Goal: Task Accomplishment & Management: Manage account settings

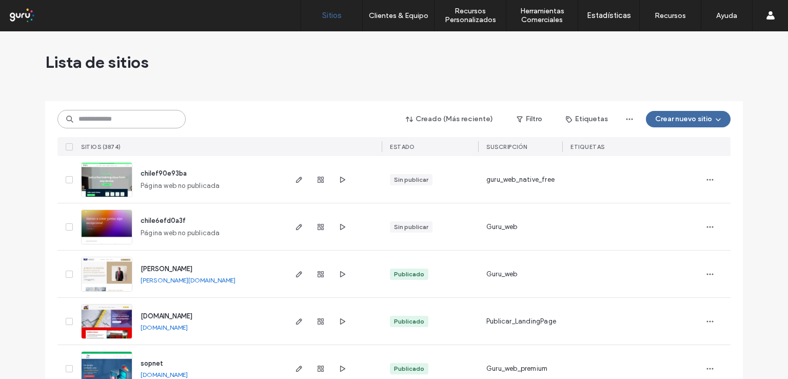
click at [93, 119] on input at bounding box center [121, 119] width 128 height 18
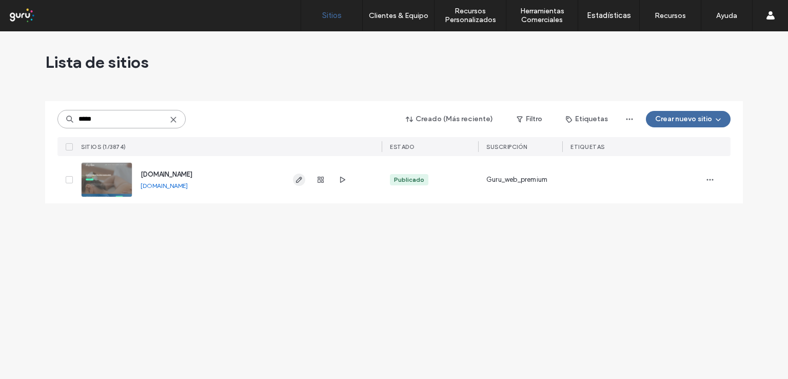
type input "*****"
click at [298, 181] on icon "button" at bounding box center [299, 179] width 8 height 8
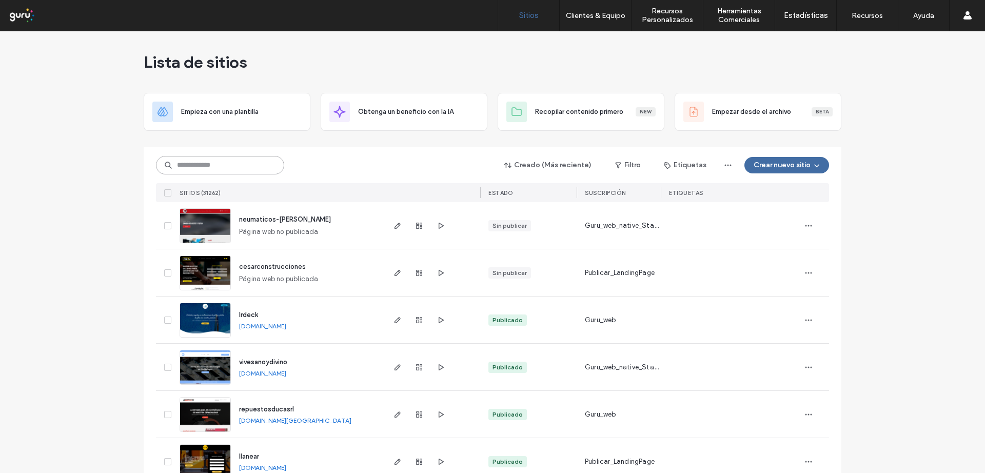
click at [218, 166] on input at bounding box center [220, 165] width 128 height 18
click at [239, 161] on input at bounding box center [220, 165] width 128 height 18
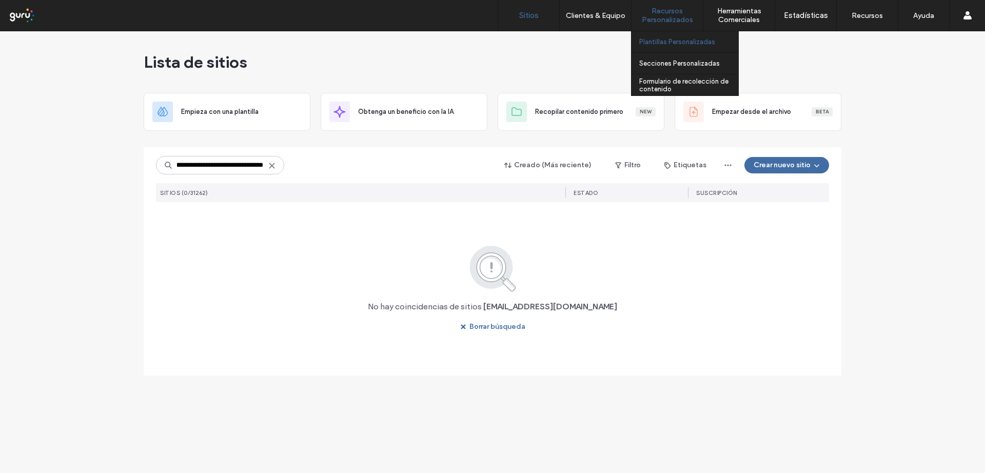
type input "**********"
click at [652, 46] on link "Plantillas Personalizadas" at bounding box center [688, 41] width 99 height 21
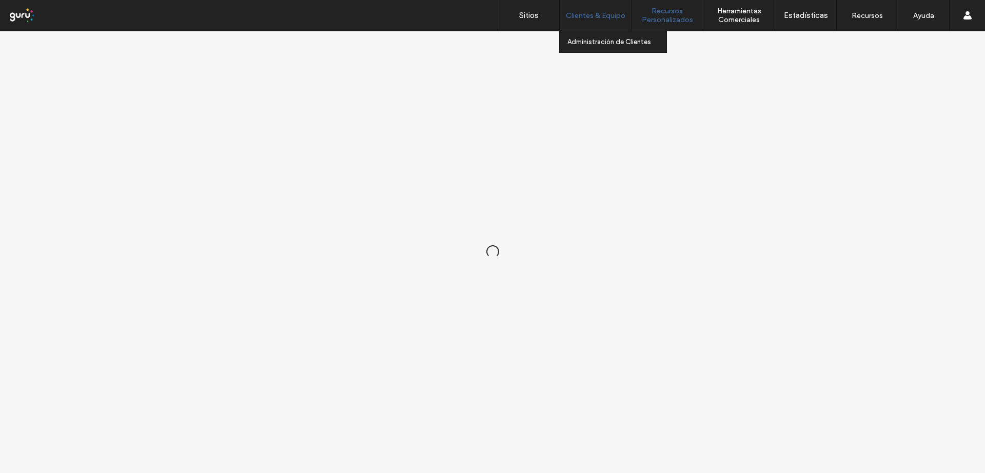
click at [587, 14] on body ".wqwq-1{fill:#231f20;} .cls-1q, .cls-2q { fill-rule: evenodd; } .cls-2q { fill:…" at bounding box center [492, 236] width 985 height 473
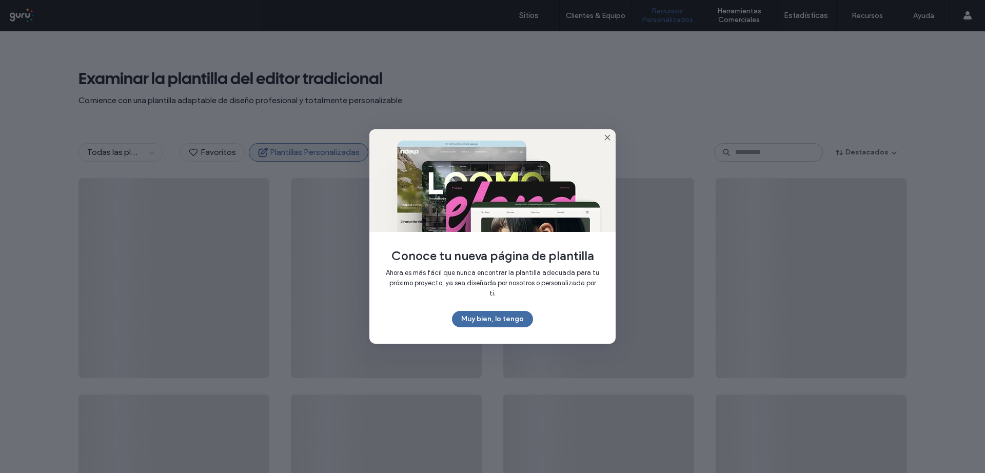
click at [604, 146] on div "Conoce tu nueva página de plantilla Ahora es más fácil que nunca encontrar la p…" at bounding box center [492, 236] width 246 height 214
click at [606, 142] on icon at bounding box center [607, 137] width 8 height 8
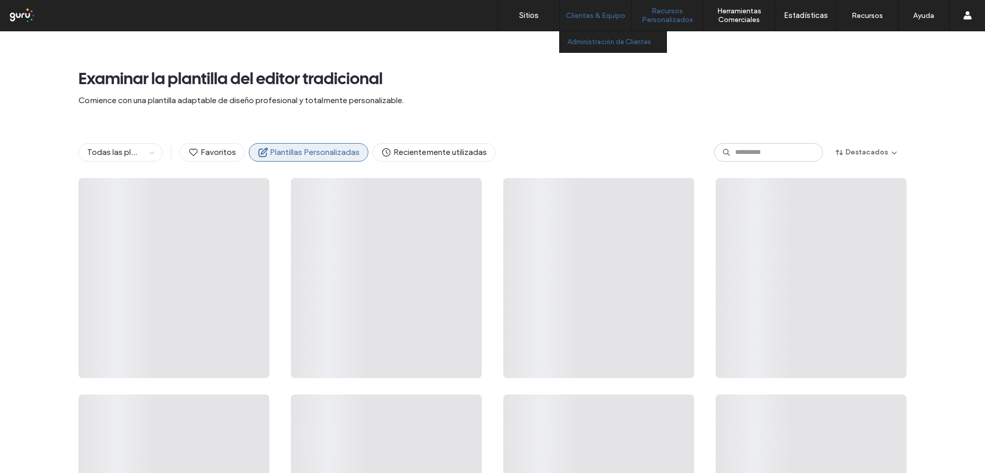
click at [590, 39] on label "Administración de Clientes" at bounding box center [609, 42] width 84 height 8
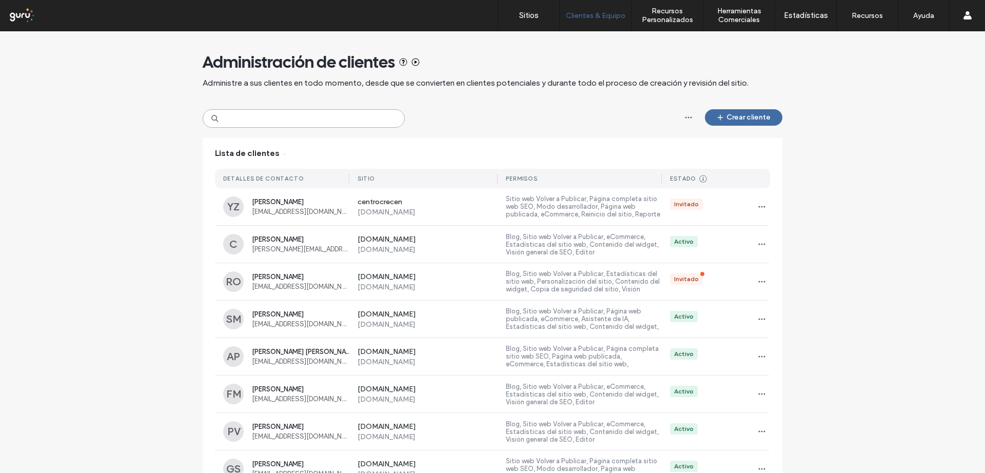
click at [266, 121] on input at bounding box center [304, 118] width 202 height 18
paste input "**********"
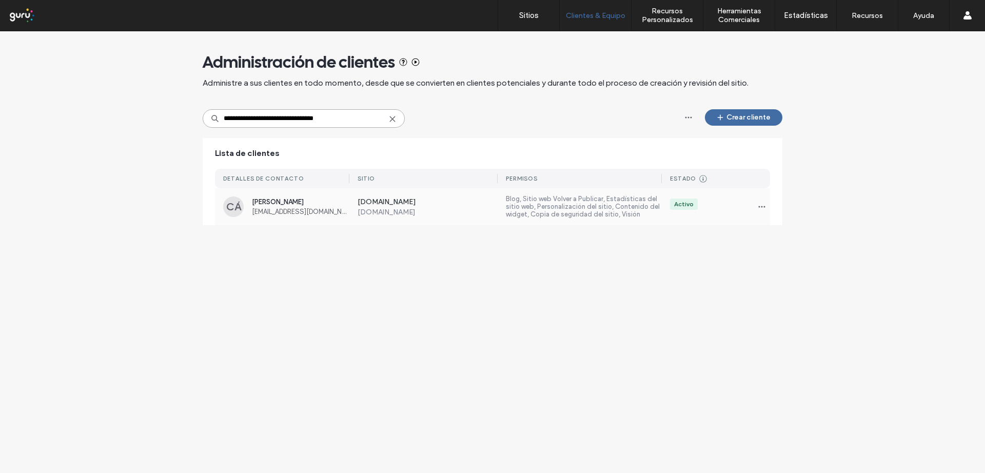
type input "**********"
click at [378, 201] on label "[DOMAIN_NAME]" at bounding box center [428, 203] width 141 height 10
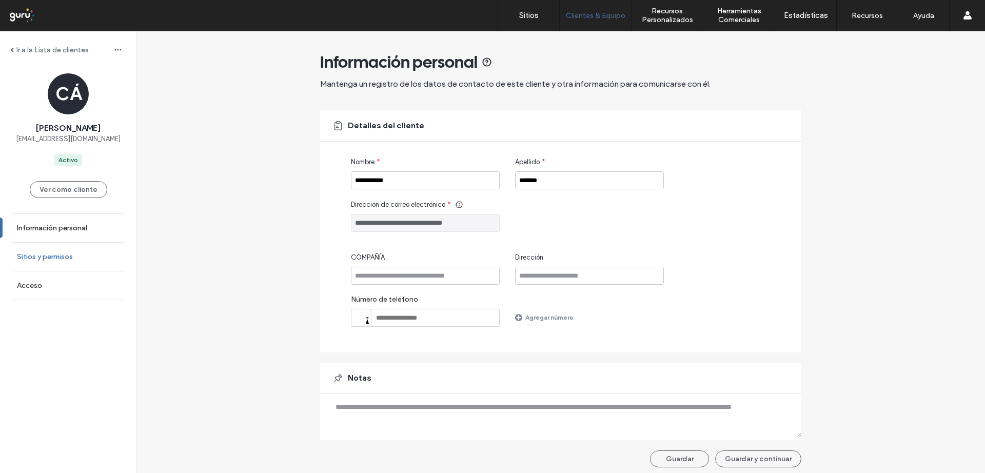
click at [47, 256] on label "Sitios y permisos" at bounding box center [45, 256] width 56 height 9
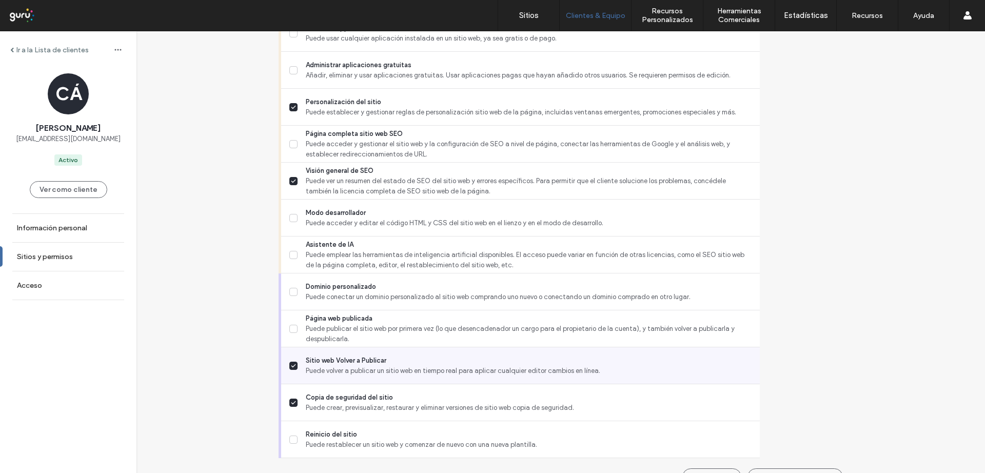
scroll to position [816, 0]
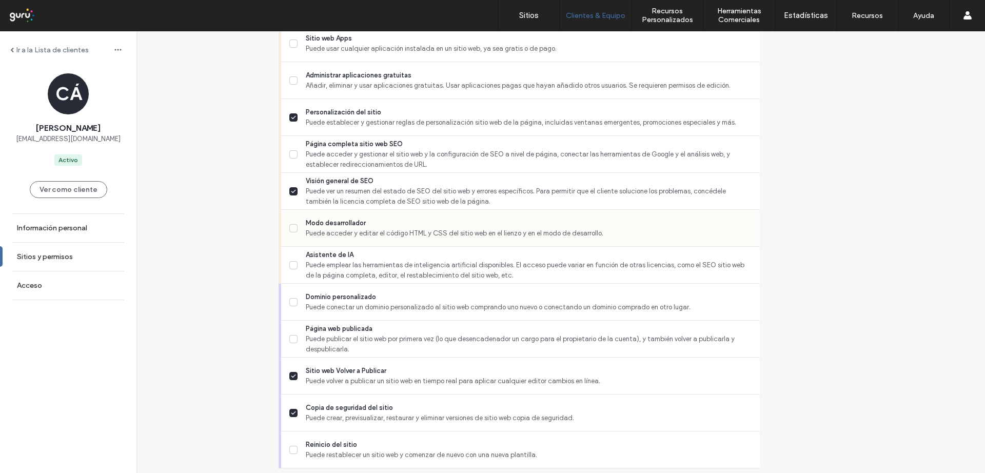
drag, startPoint x: 319, startPoint y: 224, endPoint x: 326, endPoint y: 227, distance: 7.6
click at [298, 224] on span at bounding box center [293, 228] width 8 height 8
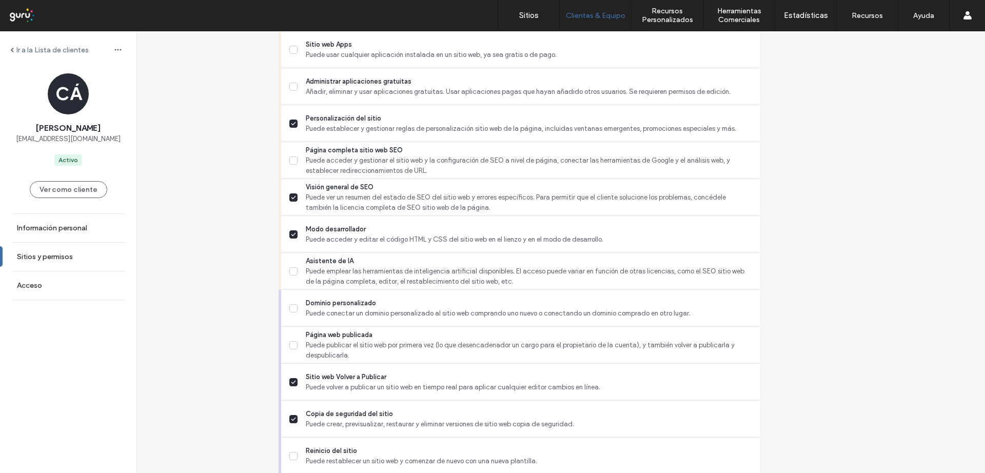
scroll to position [849, 0]
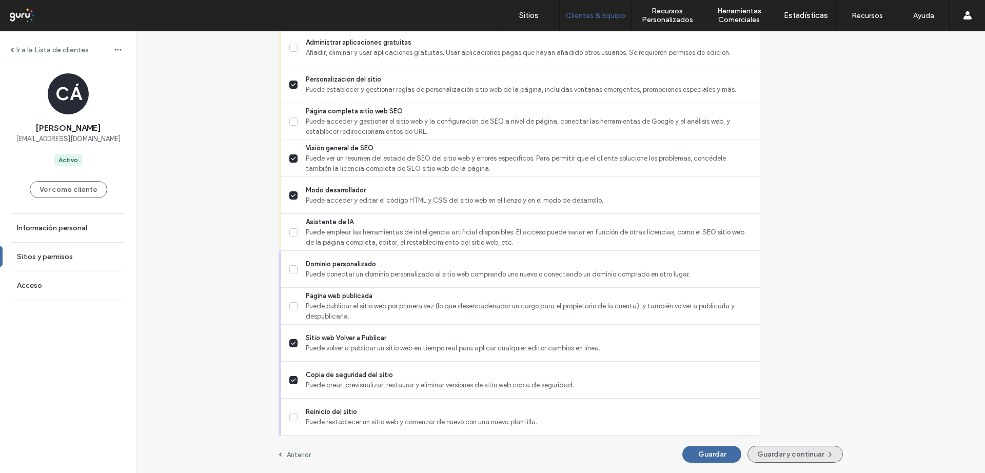
click at [747, 449] on button "Guardar y continuar" at bounding box center [794, 454] width 95 height 17
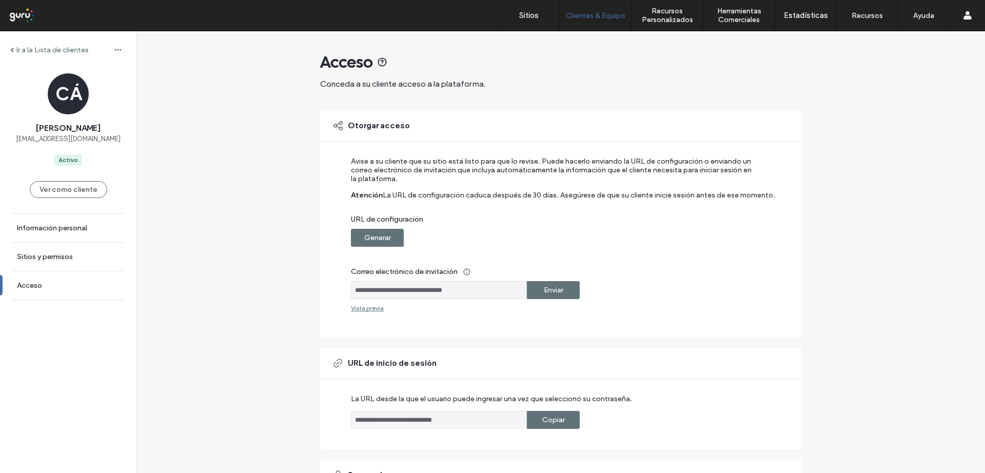
click at [385, 231] on label "Generar" at bounding box center [377, 237] width 27 height 19
click at [547, 238] on label "Copiar" at bounding box center [553, 237] width 23 height 19
drag, startPoint x: 127, startPoint y: 139, endPoint x: 3, endPoint y: 141, distance: 124.2
click at [3, 141] on div "CÁ Carlos Hugo Álvarez integracremacionmascotas@gmail.com Activo" at bounding box center [68, 119] width 136 height 92
copy span "integracremacionmascotas@gmail.com"
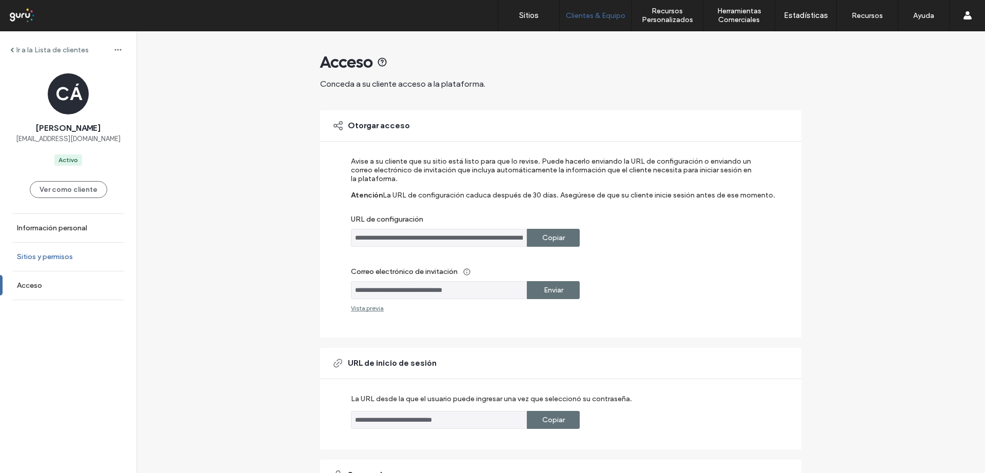
click at [60, 254] on label "Sitios y permisos" at bounding box center [45, 256] width 56 height 9
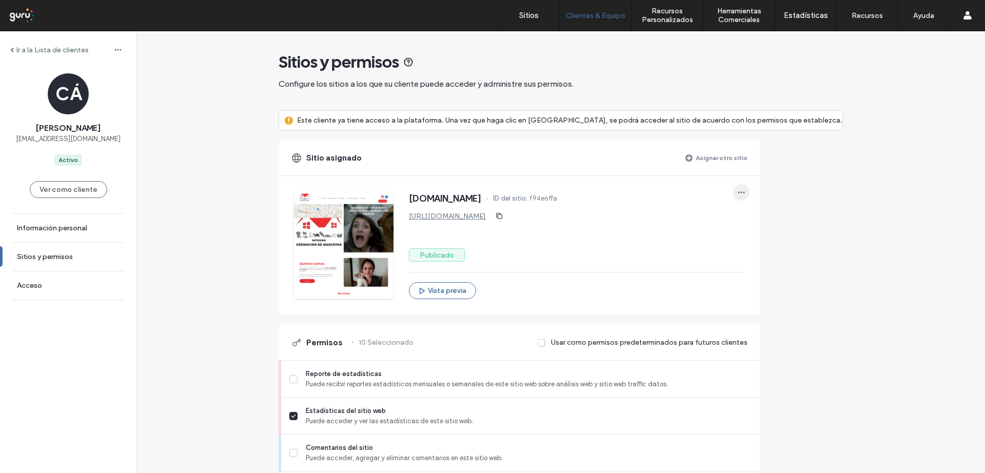
click at [745, 195] on icon "button" at bounding box center [741, 192] width 8 height 8
click at [788, 238] on span "Editar sitio" at bounding box center [796, 238] width 33 height 10
click at [98, 193] on button "Ver como cliente" at bounding box center [68, 189] width 77 height 17
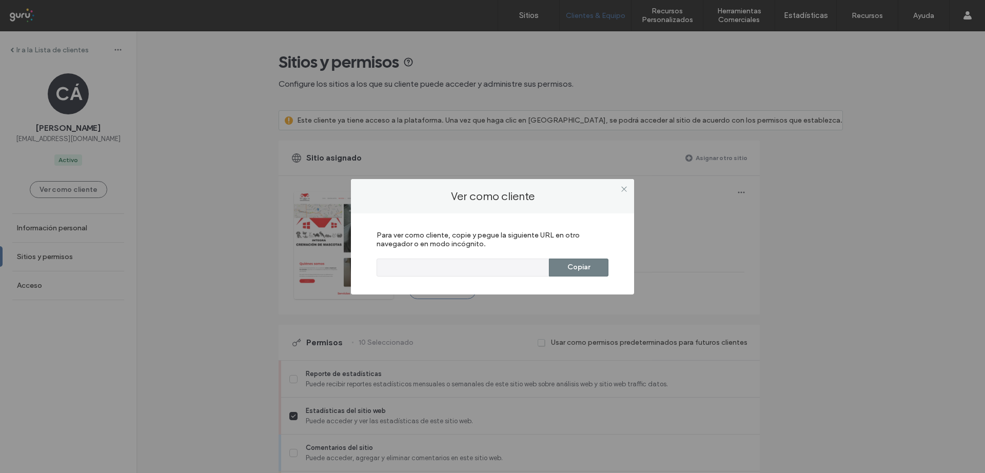
click at [573, 266] on button "Copiar" at bounding box center [579, 268] width 60 height 18
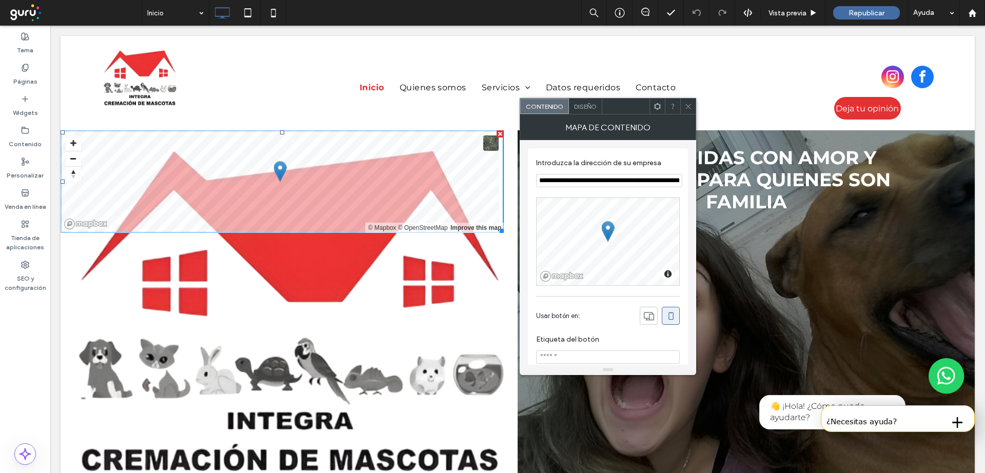
click at [497, 132] on div at bounding box center [500, 133] width 7 height 7
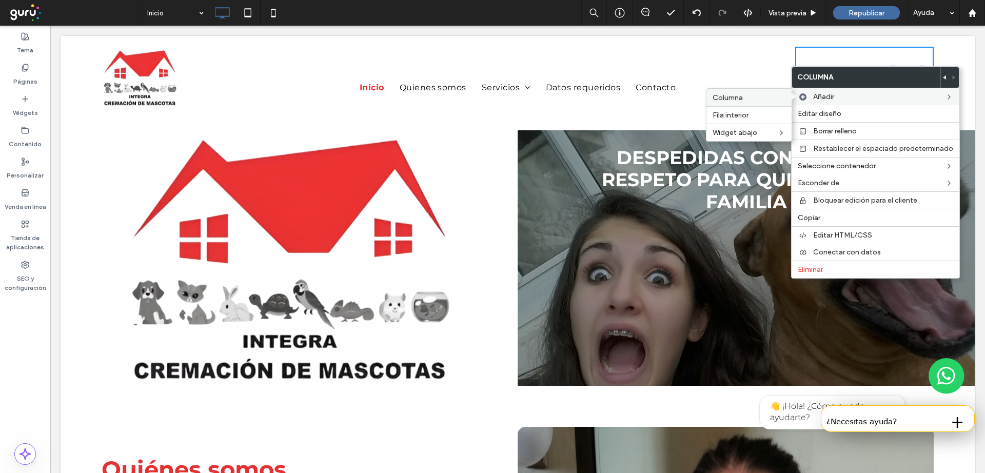
click at [752, 95] on label "Columna" at bounding box center [749, 97] width 73 height 9
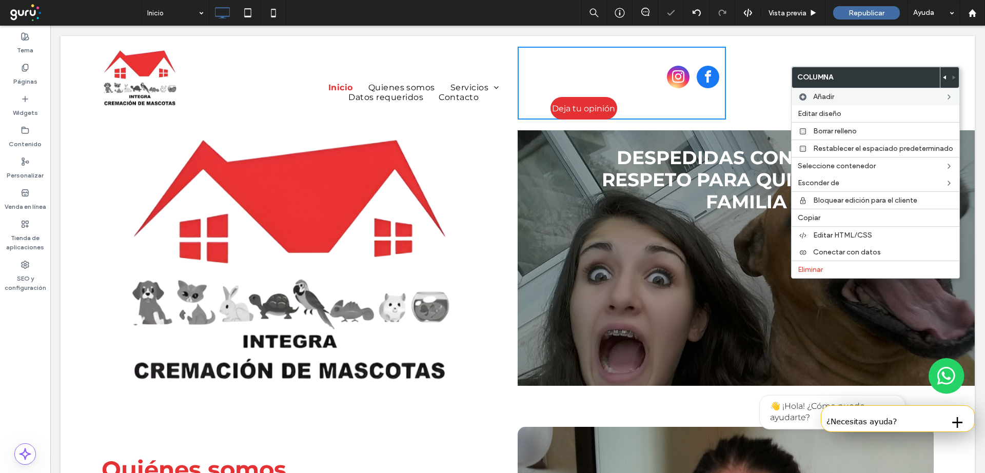
click at [751, 74] on div "Click To Paste Click To Paste" at bounding box center [830, 83] width 208 height 73
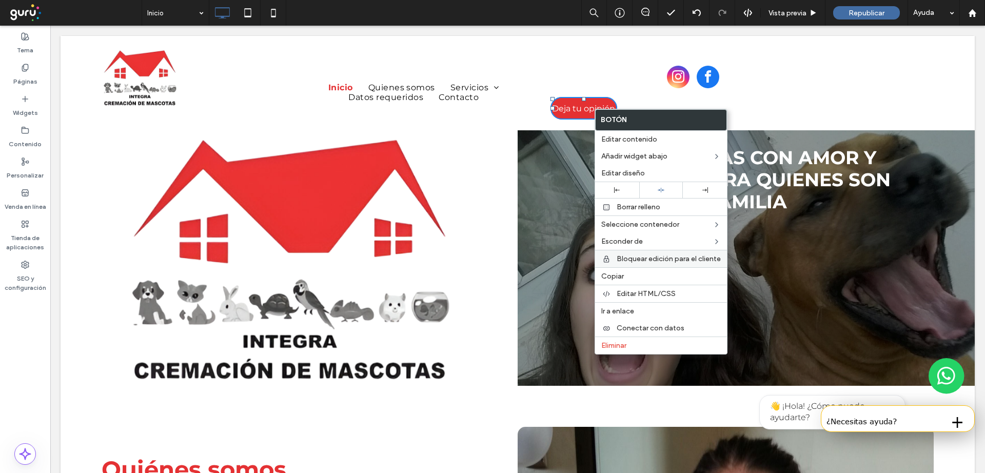
drag, startPoint x: 613, startPoint y: 276, endPoint x: 618, endPoint y: 266, distance: 11.5
click at [613, 277] on span "Copiar" at bounding box center [612, 276] width 23 height 9
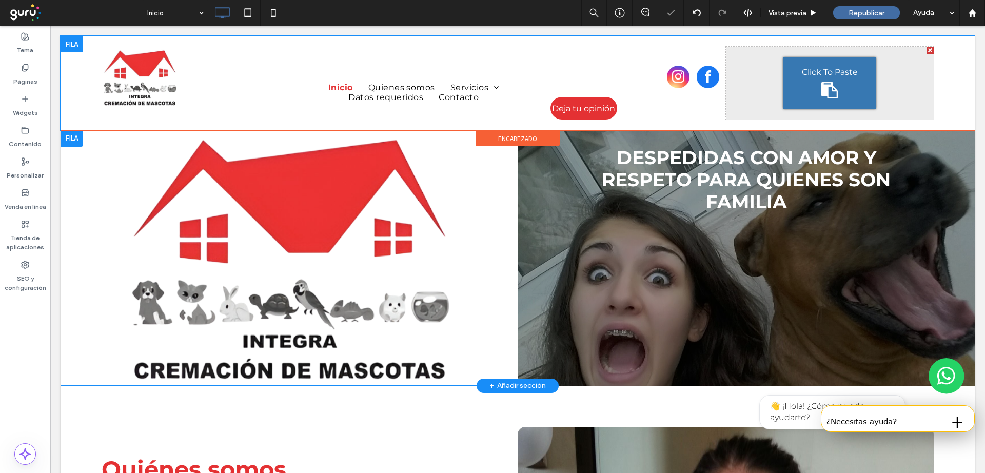
drag, startPoint x: 805, startPoint y: 92, endPoint x: 847, endPoint y: 115, distance: 47.5
click at [805, 92] on div "Click To Paste" at bounding box center [829, 82] width 92 height 51
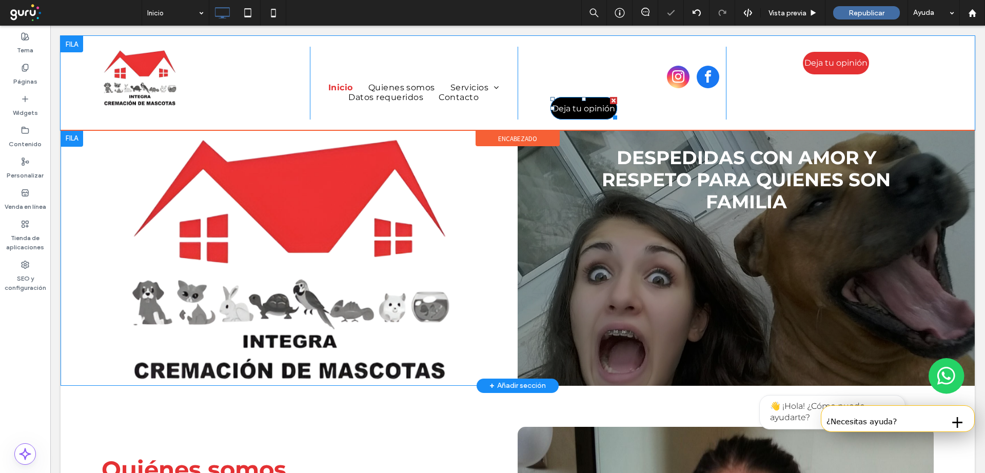
click at [610, 98] on div at bounding box center [613, 100] width 7 height 7
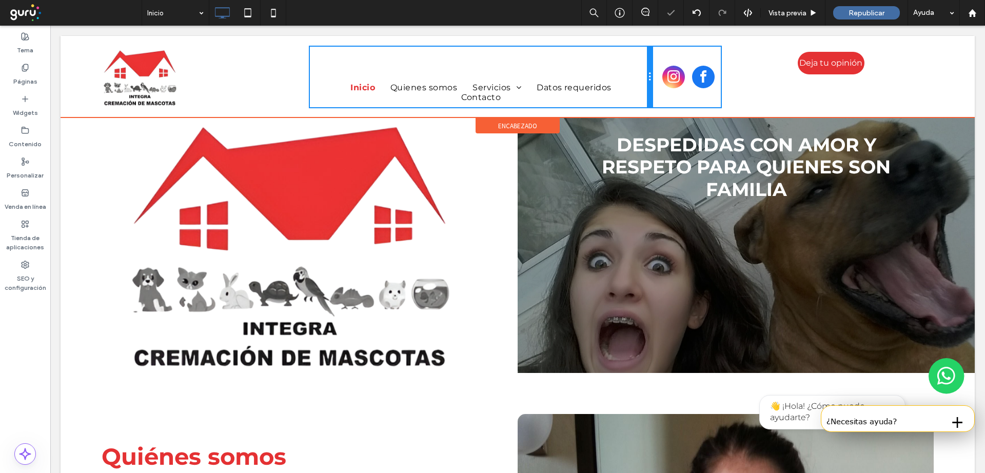
drag, startPoint x: 511, startPoint y: 67, endPoint x: 597, endPoint y: 89, distance: 88.3
click at [625, 63] on div "Inicio Quienes somos Servicios Eutanasia Cremación individual Cremación colecti…" at bounding box center [481, 77] width 343 height 61
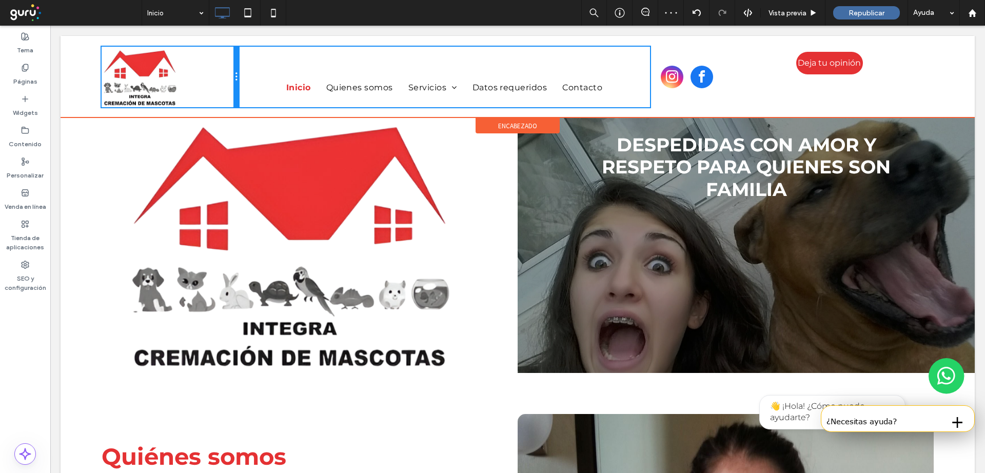
drag, startPoint x: 306, startPoint y: 55, endPoint x: 207, endPoint y: 53, distance: 99.5
click at [207, 53] on div "Click To Paste" at bounding box center [170, 77] width 137 height 61
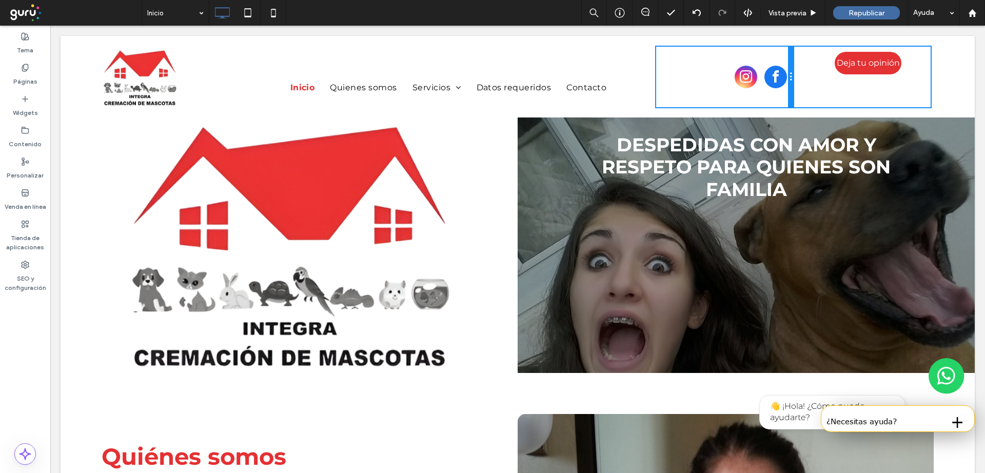
drag, startPoint x: 715, startPoint y: 82, endPoint x: 831, endPoint y: 110, distance: 119.3
click at [770, 81] on div "Click To Paste" at bounding box center [724, 77] width 137 height 61
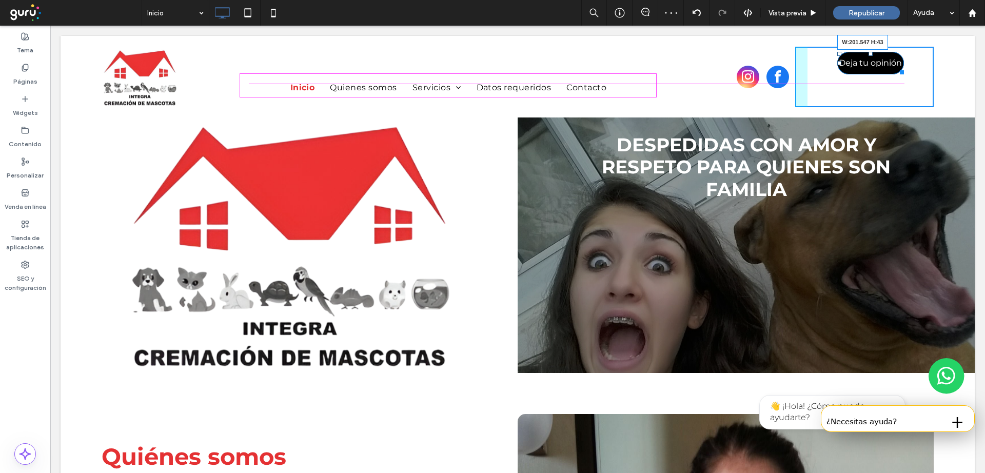
drag, startPoint x: 889, startPoint y: 69, endPoint x: 954, endPoint y: 94, distance: 69.7
click at [904, 69] on div at bounding box center [900, 71] width 8 height 8
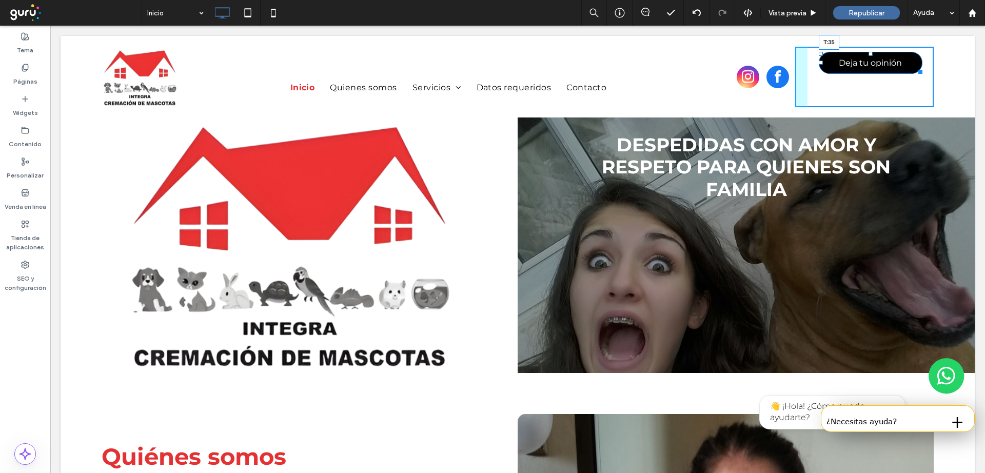
drag, startPoint x: 862, startPoint y: 51, endPoint x: 912, endPoint y: 90, distance: 63.3
click at [869, 56] on div at bounding box center [871, 54] width 4 height 4
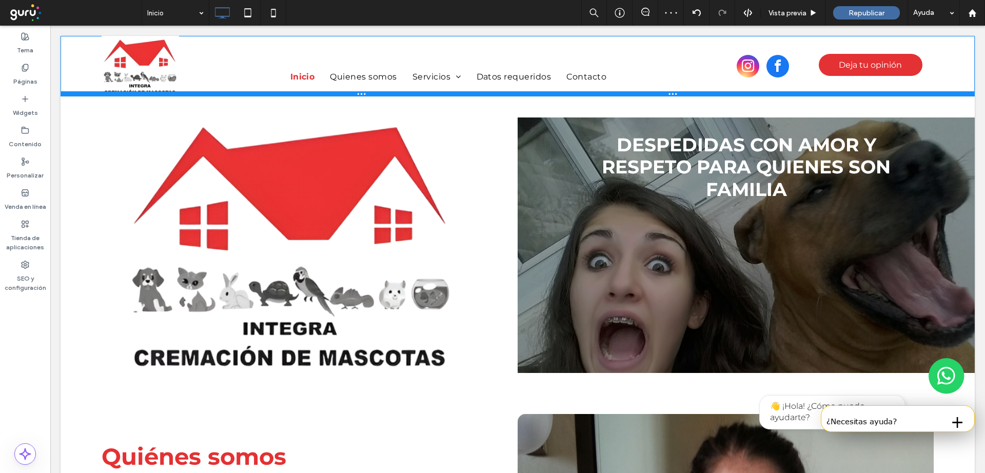
drag, startPoint x: 426, startPoint y: 116, endPoint x: 459, endPoint y: 71, distance: 55.8
click at [409, 45] on div "Click To Paste Inicio Quienes somos Servicios Eutanasia Cremación individual Cr…" at bounding box center [518, 66] width 914 height 61
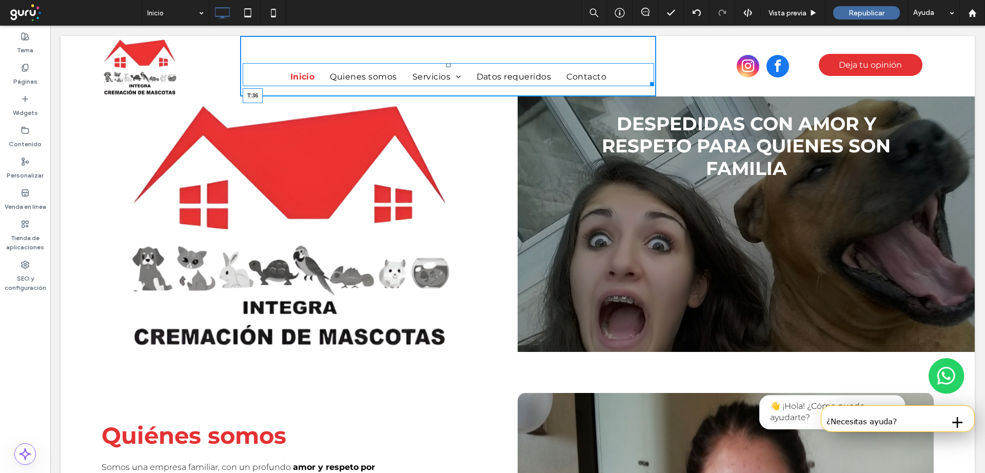
drag, startPoint x: 443, startPoint y: 65, endPoint x: 498, endPoint y: 84, distance: 58.7
click at [432, 63] on nav "Inicio Quienes somos Servicios Eutanasia Cremación individual Cremación colecti…" at bounding box center [448, 74] width 411 height 23
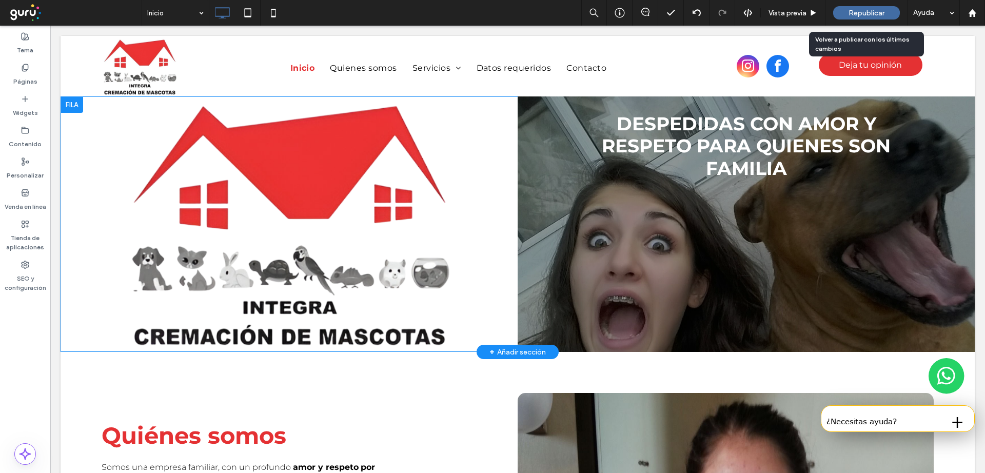
click at [857, 12] on span "Republicar" at bounding box center [867, 13] width 36 height 9
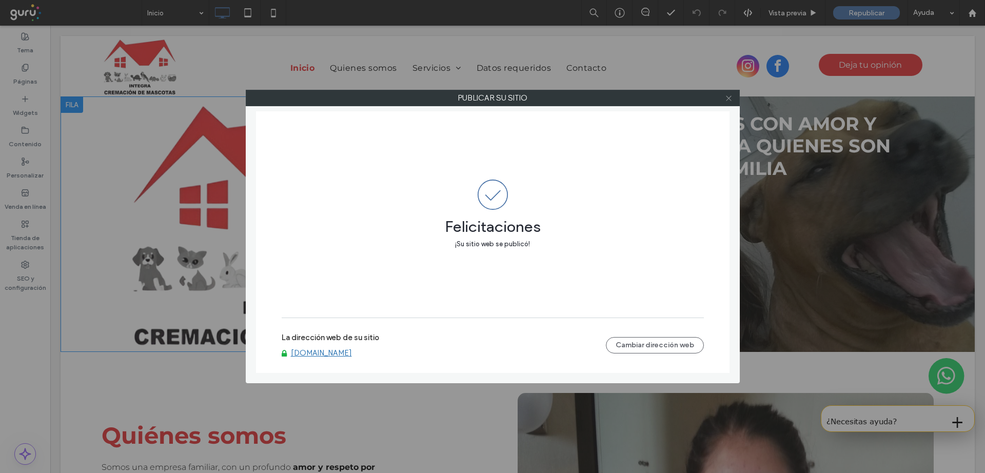
click at [728, 96] on icon at bounding box center [729, 98] width 8 height 8
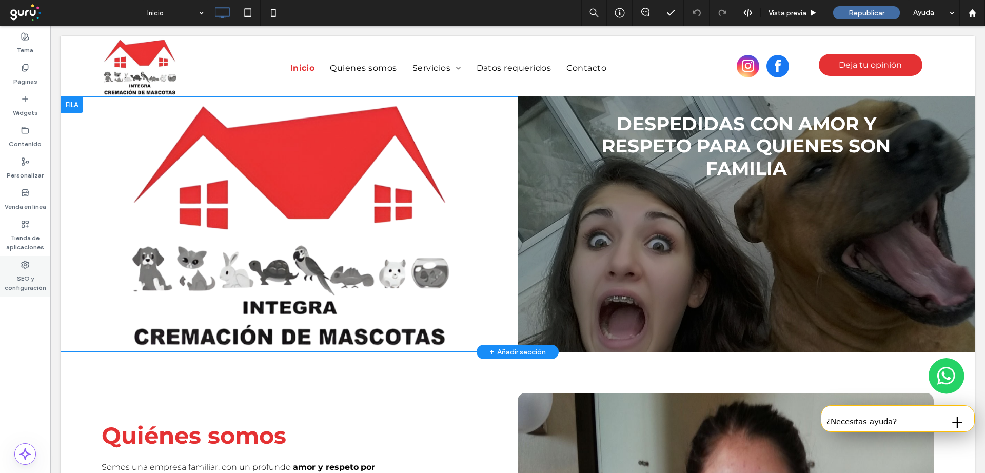
click at [24, 282] on label "SEO y configuración" at bounding box center [25, 281] width 50 height 24
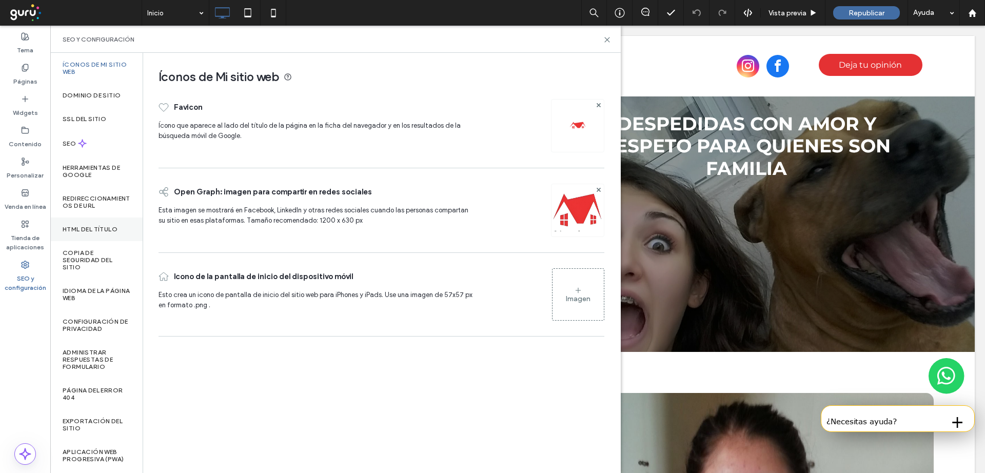
click at [87, 224] on div "HTML del título" at bounding box center [96, 230] width 92 height 24
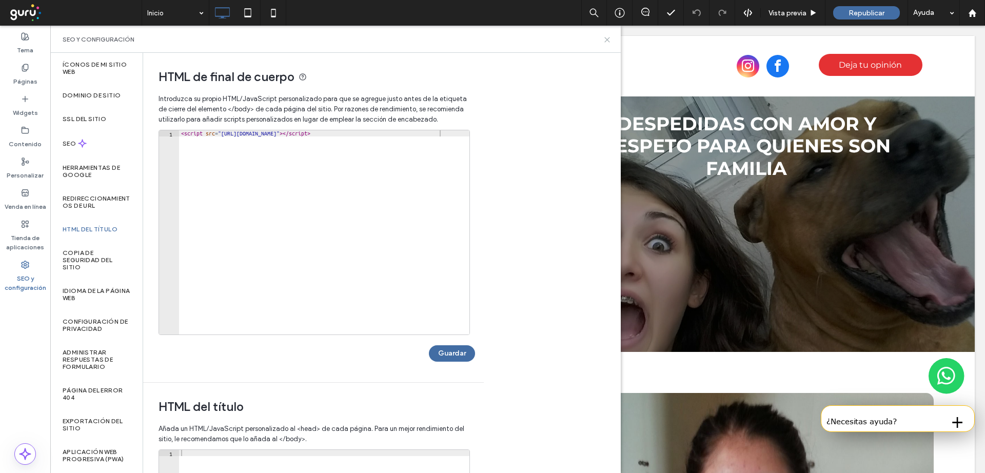
click at [605, 40] on icon at bounding box center [607, 40] width 8 height 8
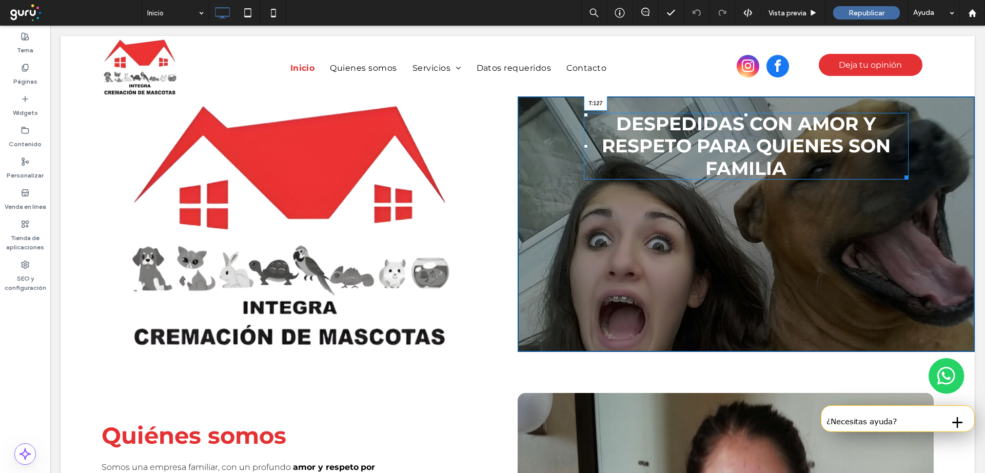
drag, startPoint x: 738, startPoint y: 115, endPoint x: 726, endPoint y: 164, distance: 50.6
click at [726, 164] on div "Despedidas con amor y respeto para quienes son familia T:127" at bounding box center [746, 146] width 325 height 67
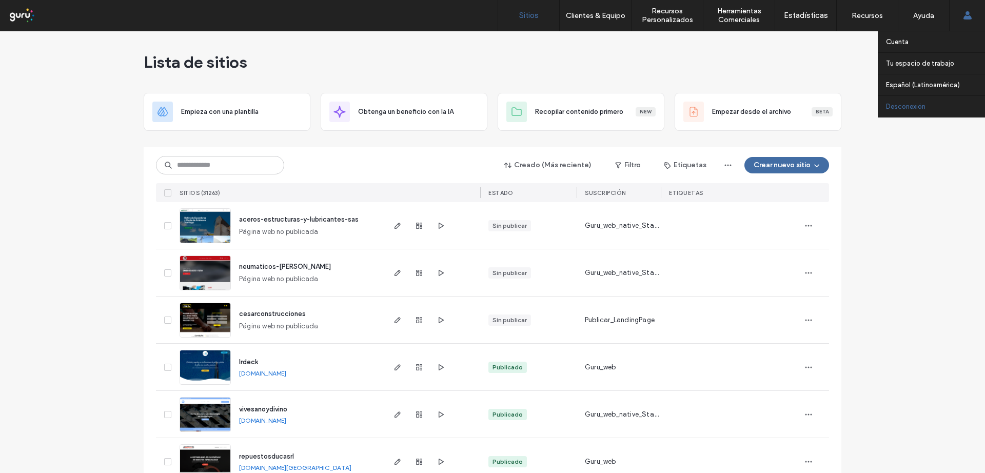
click at [914, 110] on link "Desconexión" at bounding box center [935, 106] width 99 height 21
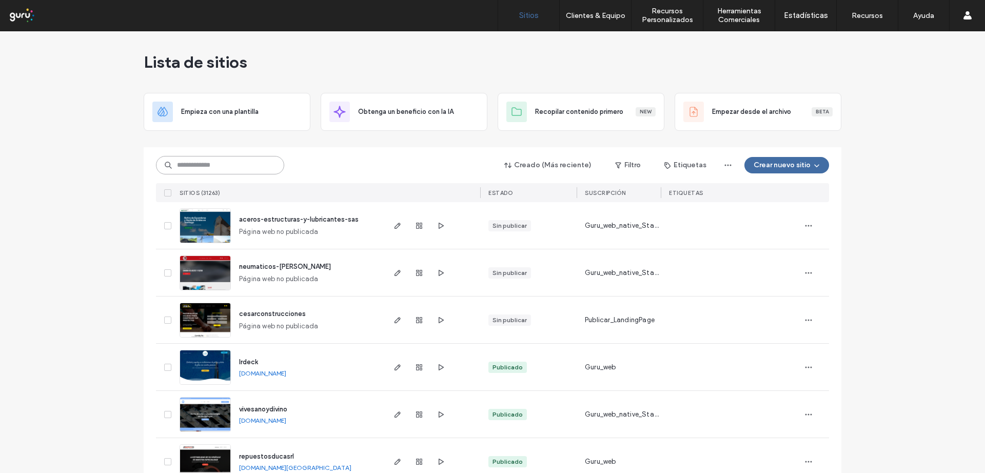
click at [200, 172] on input at bounding box center [220, 165] width 128 height 18
paste input "**********"
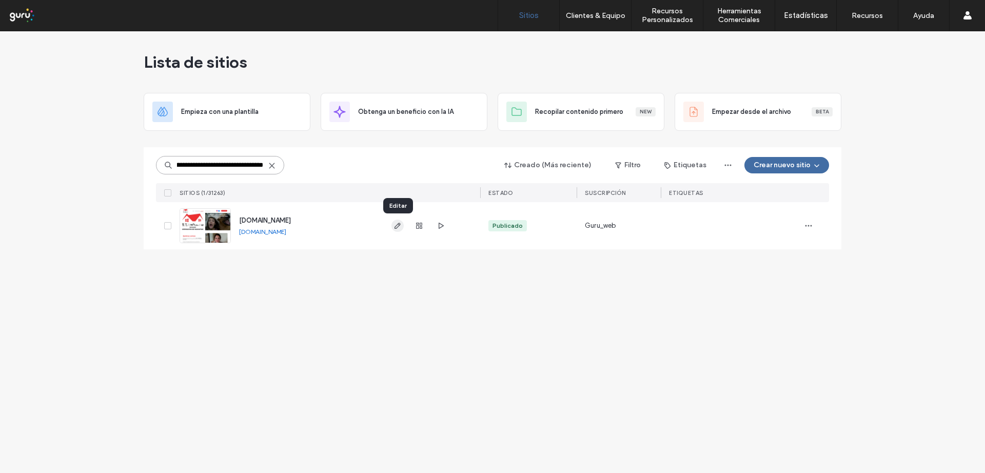
type input "**********"
click at [398, 223] on icon "button" at bounding box center [397, 226] width 8 height 8
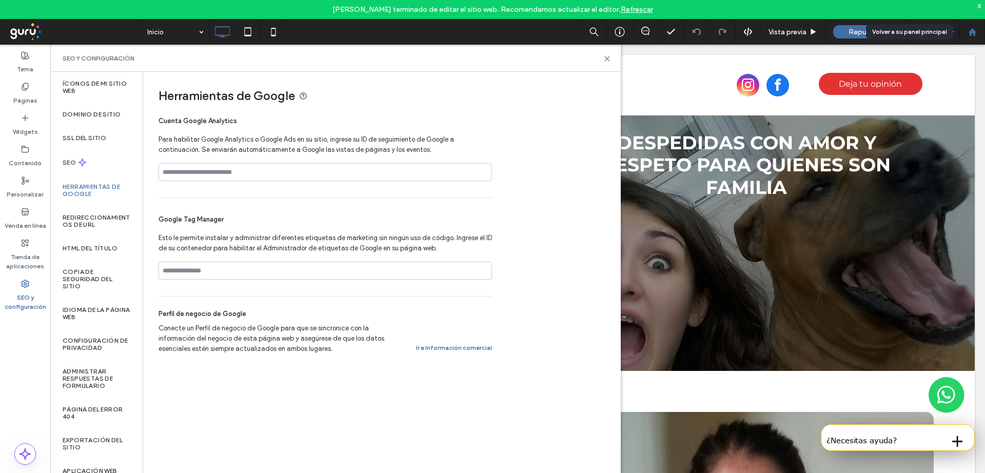
click at [970, 35] on use at bounding box center [972, 32] width 8 height 8
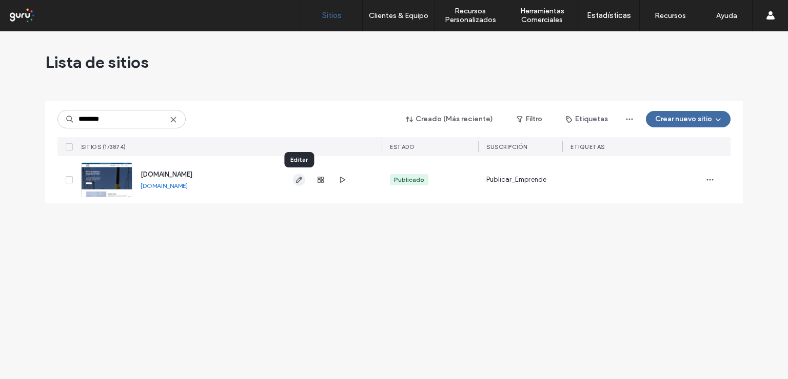
type input "********"
click at [298, 181] on icon "button" at bounding box center [299, 179] width 8 height 8
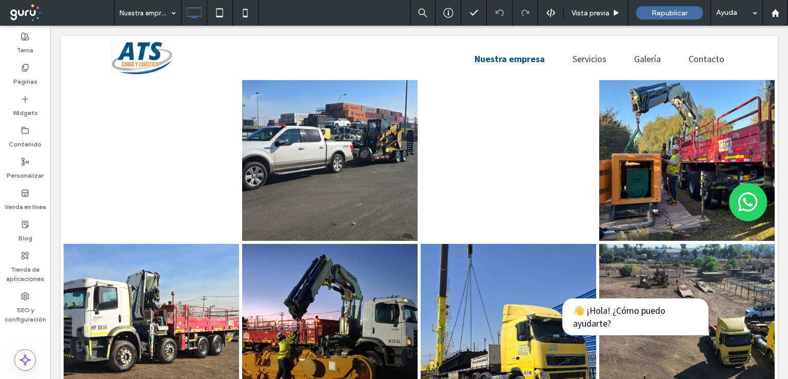
scroll to position [1627, 0]
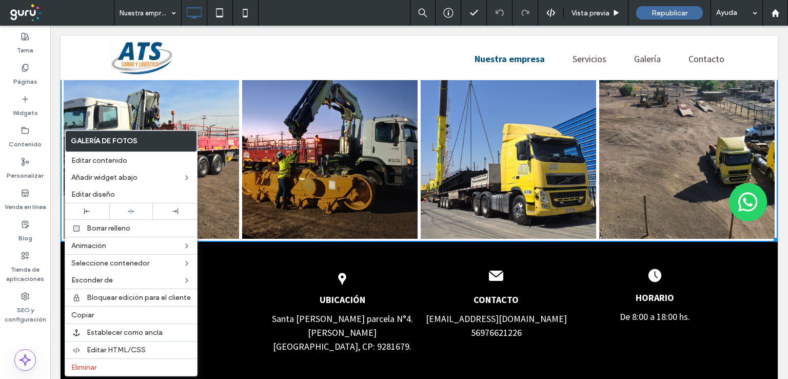
click at [323, 242] on div "Click To Paste mapa UBICACIÓN [GEOGRAPHIC_DATA][PERSON_NAME] parcela N°4. [PERS…" at bounding box center [419, 313] width 717 height 142
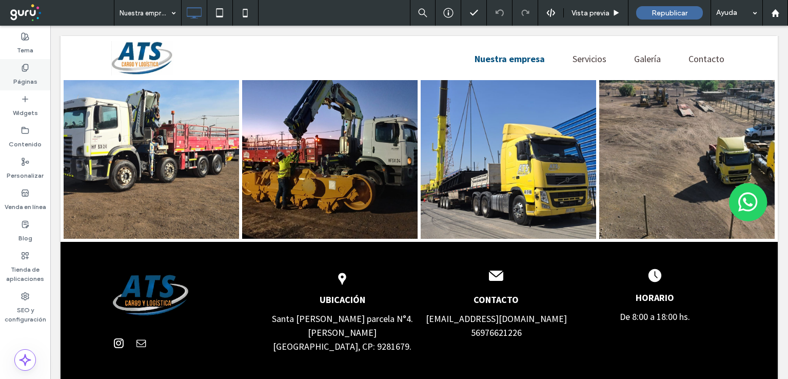
click at [36, 63] on div "Páginas" at bounding box center [25, 74] width 50 height 31
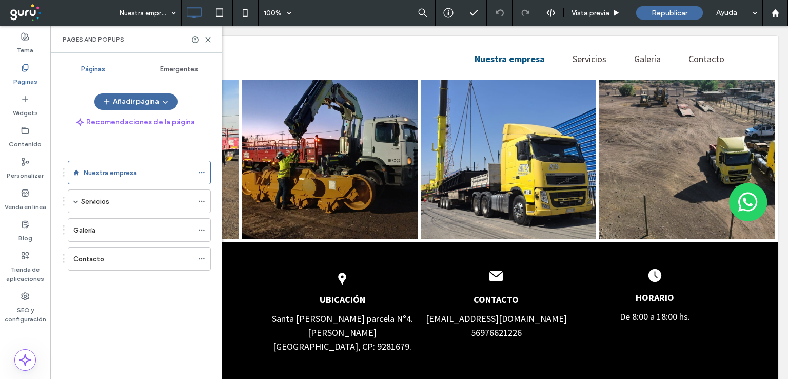
click at [132, 259] on div "Contacto" at bounding box center [133, 258] width 120 height 11
click at [205, 38] on icon at bounding box center [208, 40] width 8 height 8
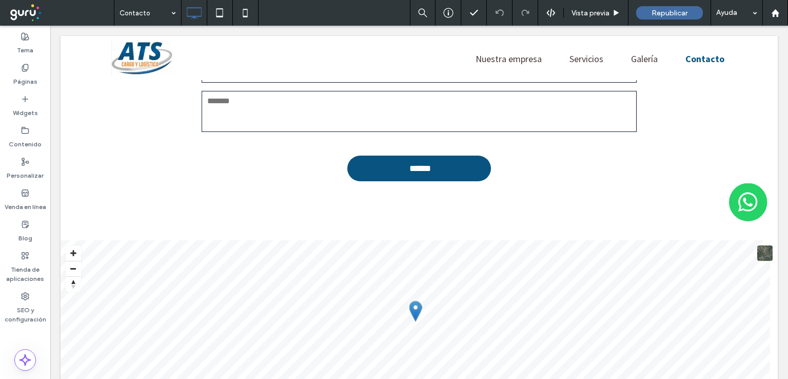
scroll to position [410, 0]
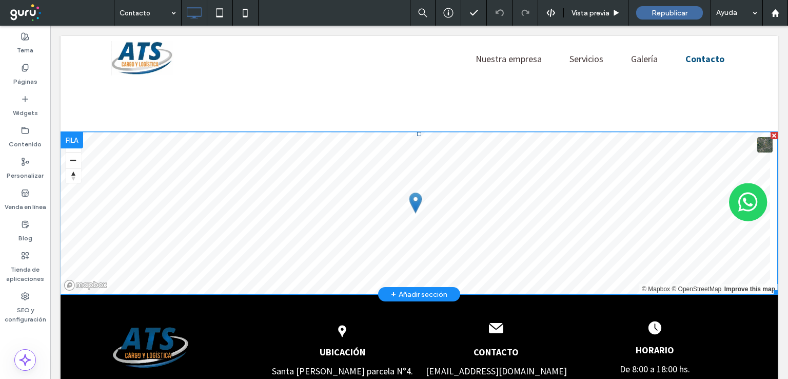
click at [710, 251] on span at bounding box center [419, 213] width 717 height 162
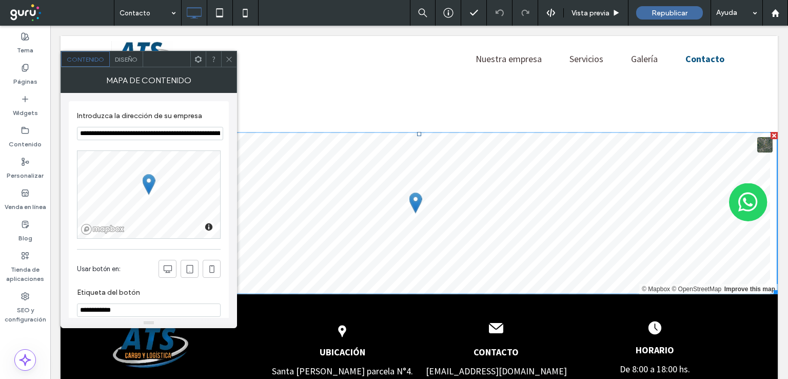
click at [232, 58] on icon at bounding box center [229, 59] width 8 height 8
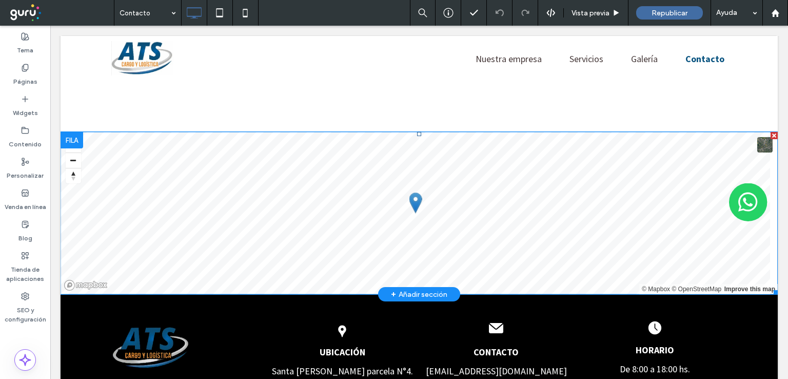
drag, startPoint x: 766, startPoint y: 133, endPoint x: 816, endPoint y: 158, distance: 55.8
click at [771, 133] on div at bounding box center [774, 135] width 7 height 7
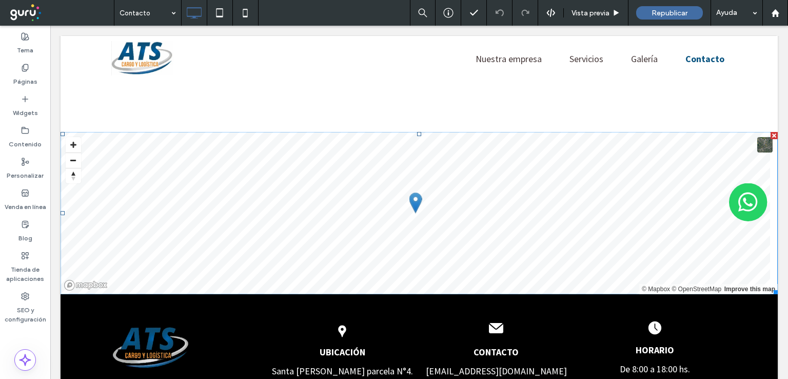
scroll to position [404, 0]
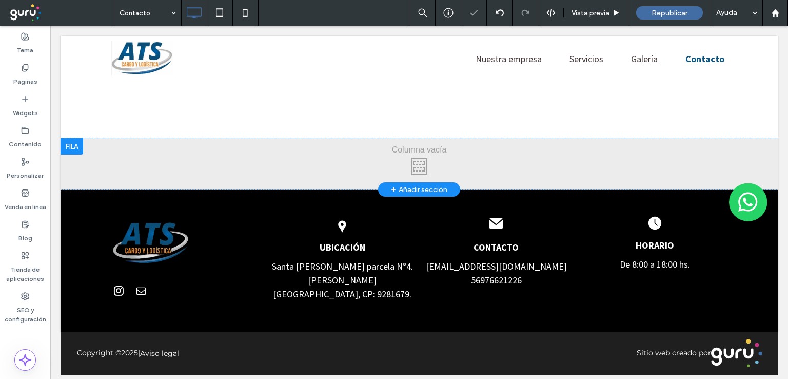
click at [79, 147] on div at bounding box center [72, 146] width 23 height 16
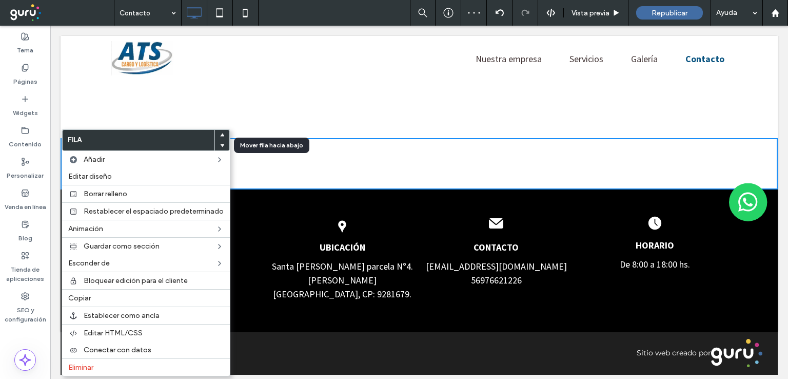
click at [222, 146] on icon at bounding box center [222, 145] width 4 height 4
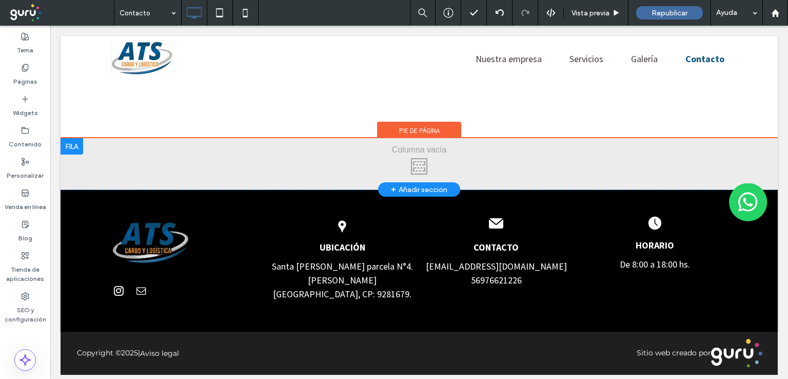
click at [74, 145] on div at bounding box center [72, 146] width 23 height 16
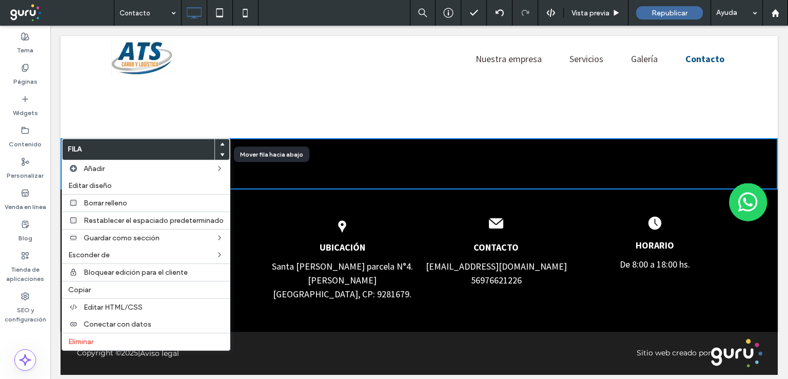
click at [222, 153] on use at bounding box center [222, 154] width 5 height 3
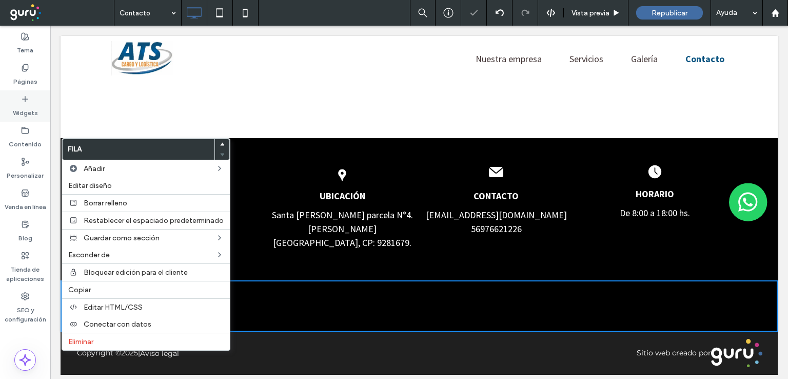
drag, startPoint x: 17, startPoint y: 106, endPoint x: 16, endPoint y: 88, distance: 17.4
click at [17, 106] on label "Widgets" at bounding box center [25, 110] width 25 height 14
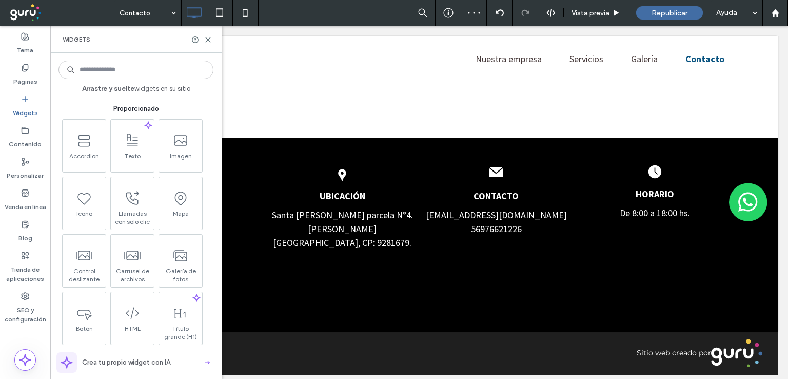
click at [127, 72] on input at bounding box center [135, 70] width 155 height 18
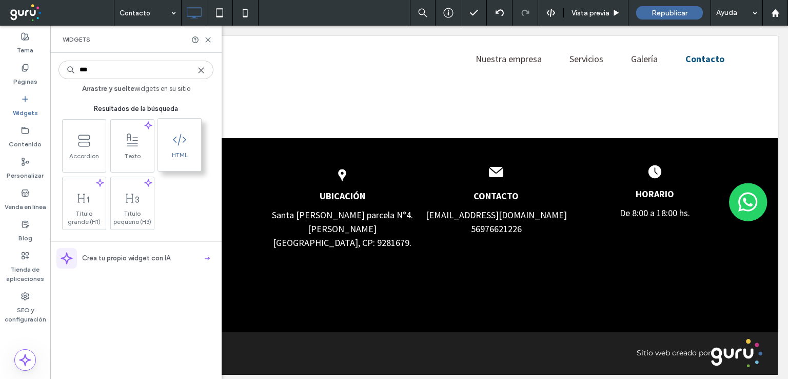
type input "***"
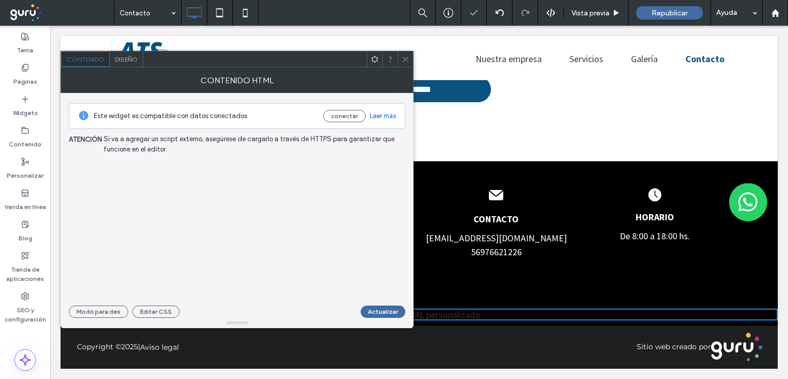
scroll to position [353, 0]
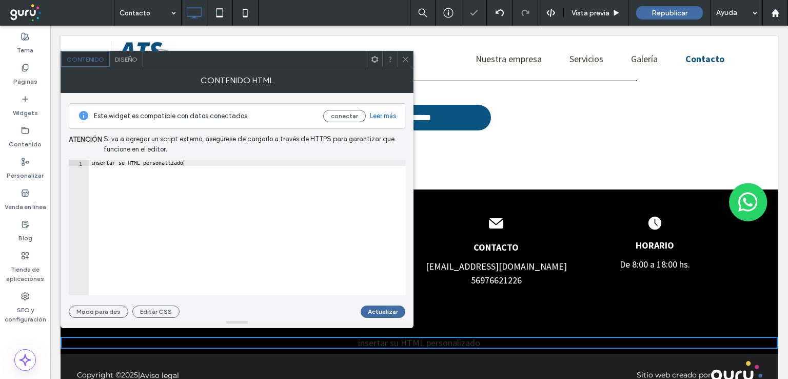
type textarea "**********"
click at [263, 224] on div "insertar su HTML personalizado" at bounding box center [247, 234] width 317 height 148
paste textarea "Cursor at row 1"
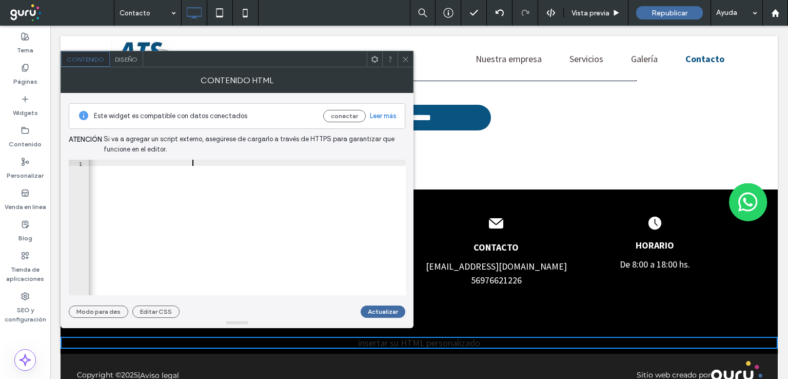
type textarea "**********"
click at [376, 310] on button "Actualizar" at bounding box center [383, 311] width 45 height 12
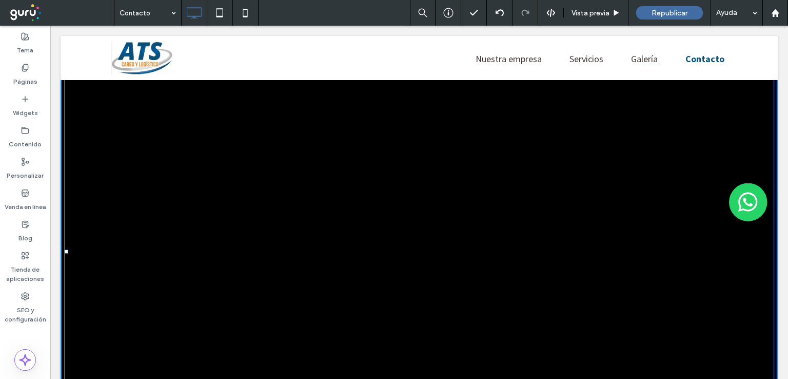
scroll to position [665, 0]
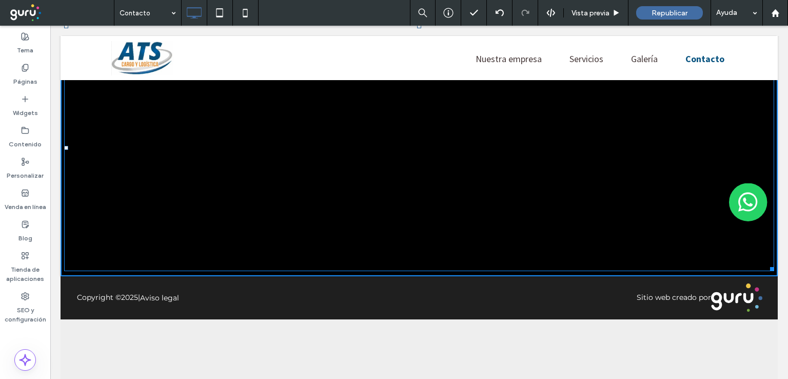
drag, startPoint x: 764, startPoint y: 316, endPoint x: 786, endPoint y: 264, distance: 55.8
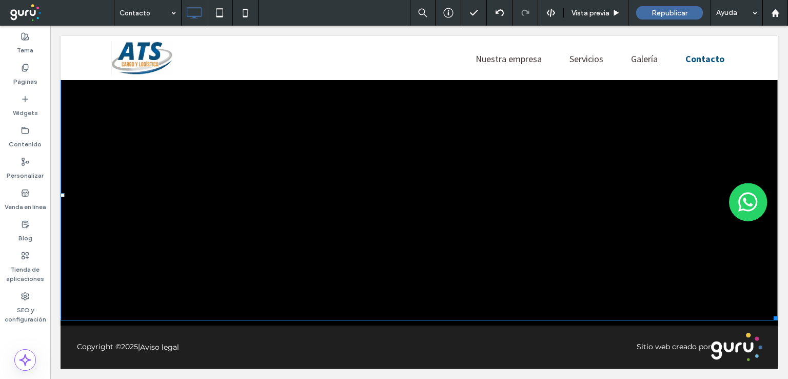
scroll to position [614, 0]
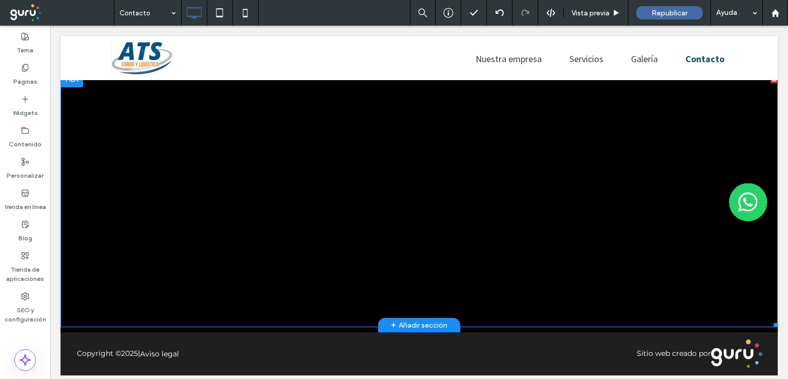
click at [320, 172] on span at bounding box center [419, 201] width 717 height 251
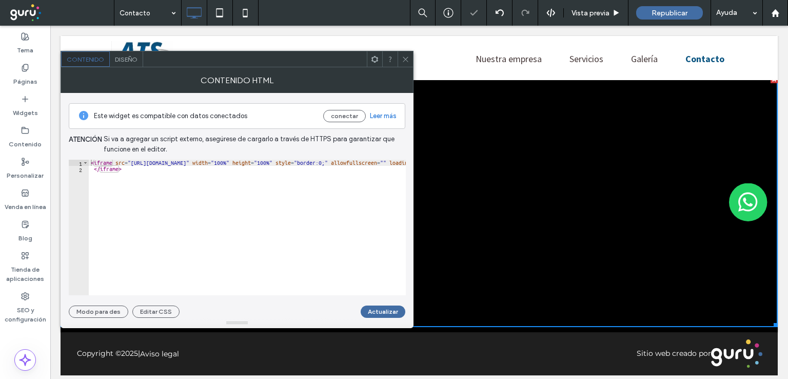
type textarea "*********"
click at [199, 172] on div "< iframe src = "https://www.google.com/maps/embed?pb=!1m18!1m12!1m3!1d3987.0114…" at bounding box center [713, 234] width 1248 height 148
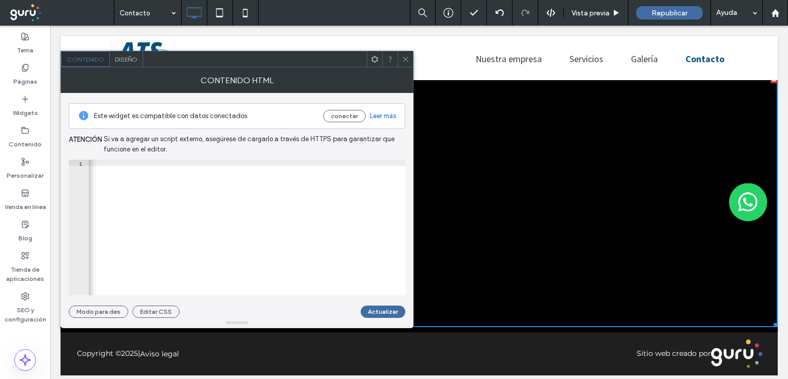
scroll to position [0, 784]
type textarea "**********"
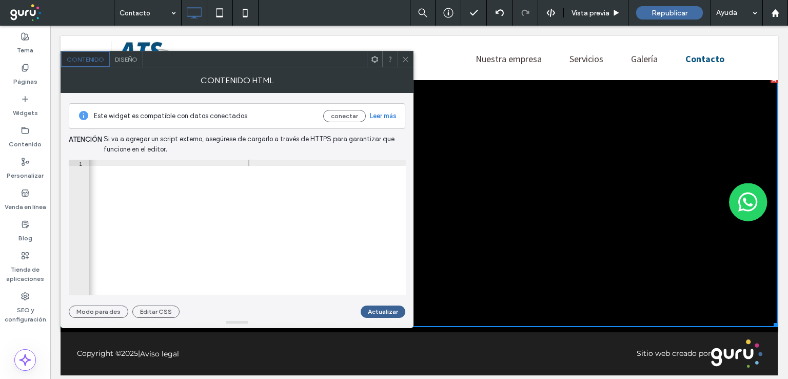
click at [389, 308] on button "Actualizar" at bounding box center [383, 311] width 45 height 12
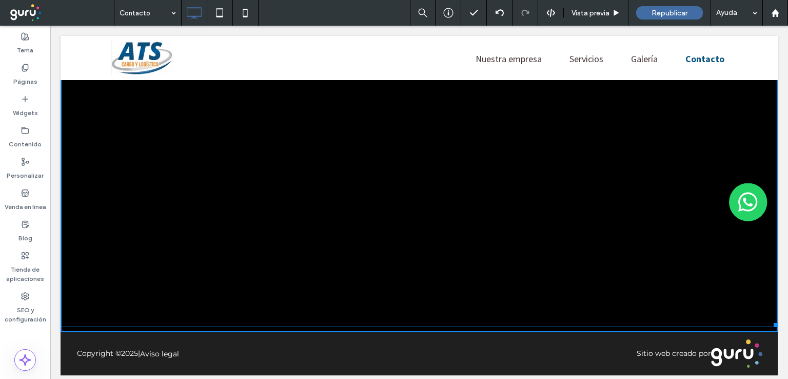
scroll to position [613, 0]
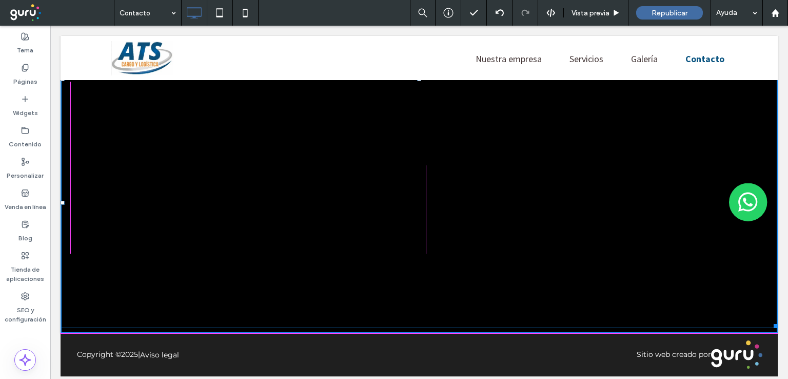
drag, startPoint x: 765, startPoint y: 319, endPoint x: 824, endPoint y: 257, distance: 86.0
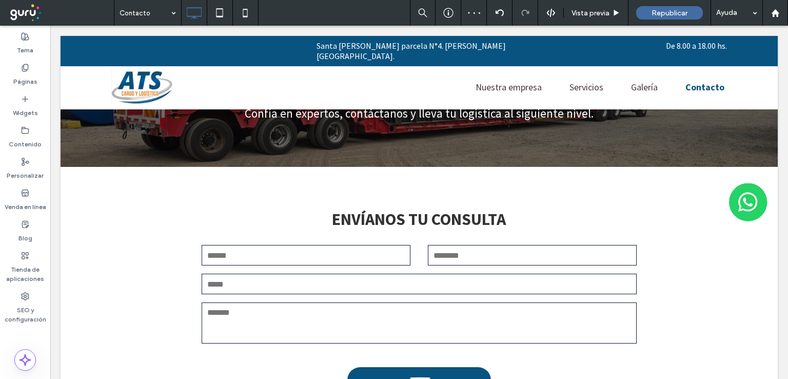
scroll to position [0, 0]
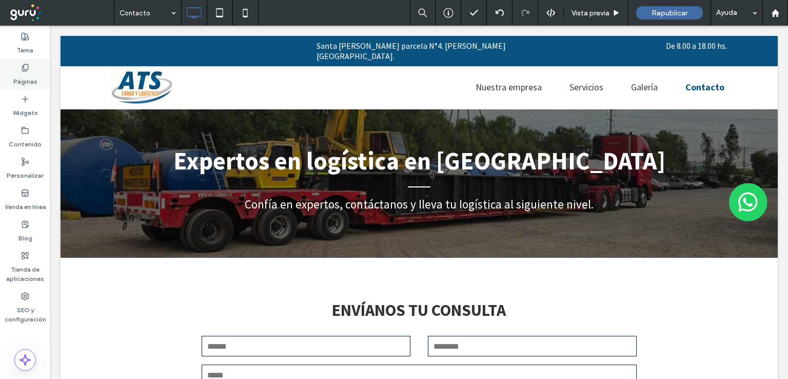
click at [14, 62] on div "Páginas" at bounding box center [25, 74] width 50 height 31
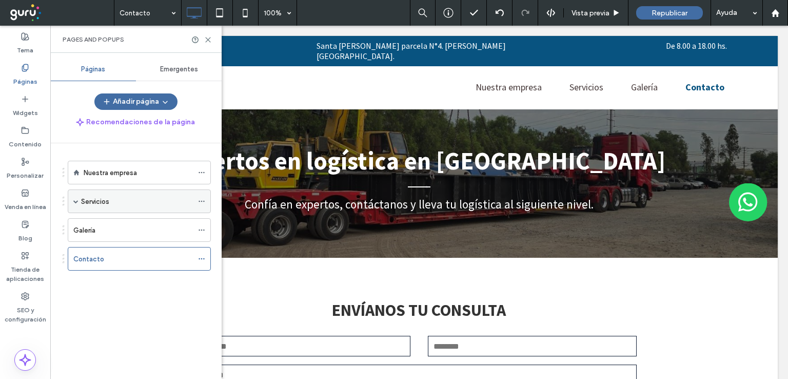
click at [73, 199] on span at bounding box center [75, 201] width 5 height 5
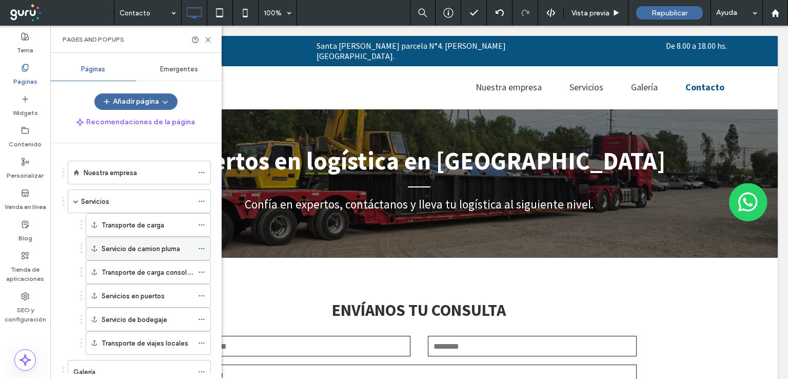
click at [203, 248] on use at bounding box center [202, 249] width 6 height 2
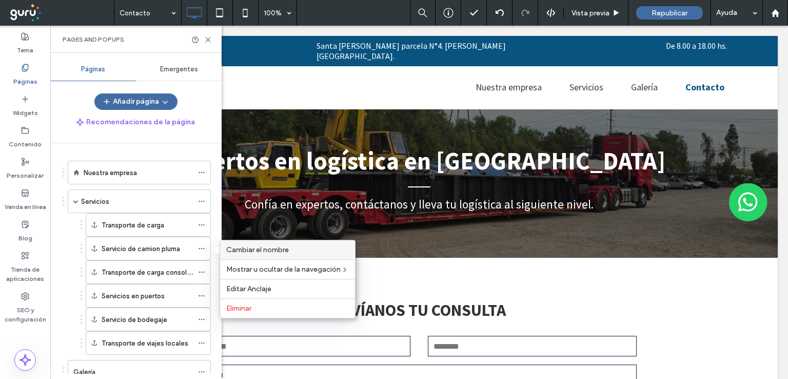
click at [241, 248] on span "Cambiar el nombre" at bounding box center [257, 249] width 63 height 9
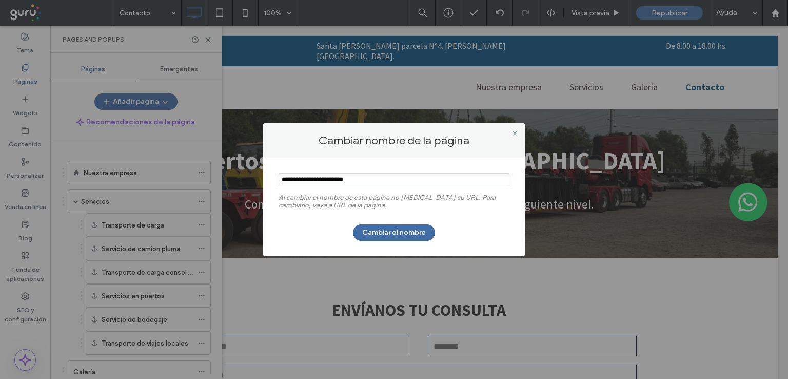
click at [334, 179] on input "notEmpty" at bounding box center [394, 179] width 231 height 13
type input "**********"
click at [390, 235] on button "Cambiar el nombre" at bounding box center [394, 232] width 82 height 16
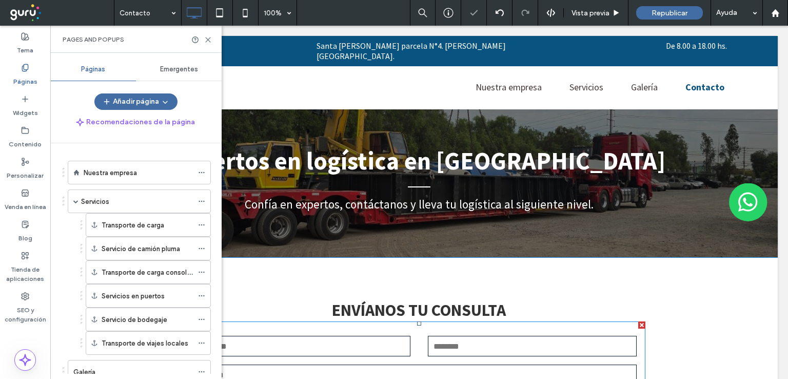
click at [342, 357] on div at bounding box center [306, 346] width 226 height 24
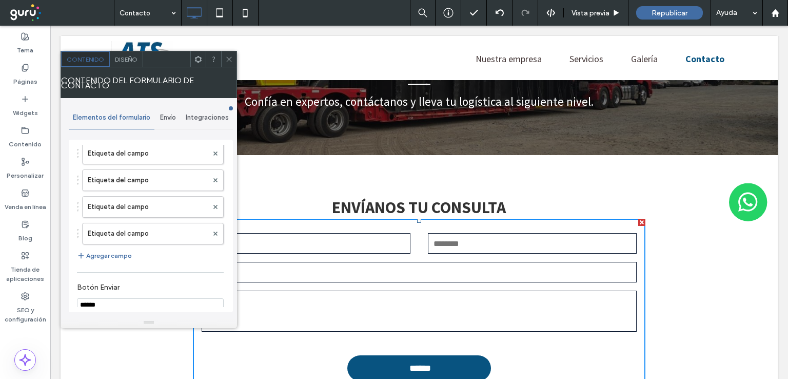
scroll to position [51, 0]
click at [105, 253] on button "Agregar campo" at bounding box center [104, 258] width 55 height 12
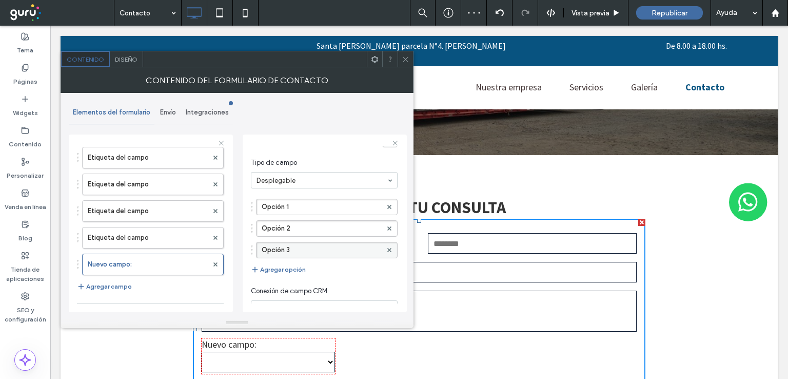
click at [278, 253] on label "Opción 3" at bounding box center [322, 249] width 120 height 15
click at [280, 251] on input "********" at bounding box center [322, 249] width 120 height 7
type input "**********"
click at [298, 224] on label "Opción 2" at bounding box center [322, 228] width 120 height 15
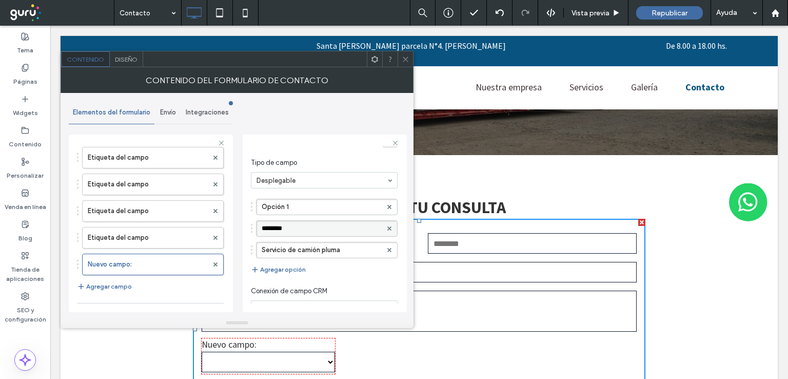
click at [298, 225] on input "********" at bounding box center [322, 228] width 120 height 7
type input "**********"
click at [320, 205] on label "Opción 1" at bounding box center [322, 206] width 120 height 15
drag, startPoint x: 252, startPoint y: 205, endPoint x: 257, endPoint y: 263, distance: 58.1
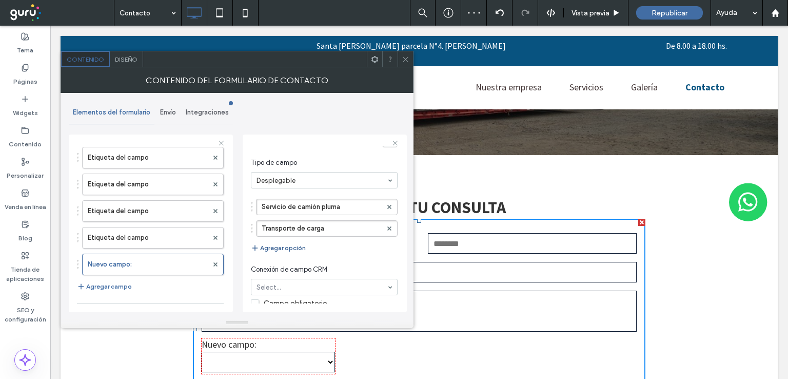
click at [292, 243] on button "Agregar opción" at bounding box center [278, 248] width 55 height 12
click at [277, 246] on button "Agregar opción" at bounding box center [278, 248] width 55 height 12
click at [270, 244] on button "Agregar opción" at bounding box center [278, 248] width 55 height 12
click at [273, 248] on button "Agregar opción" at bounding box center [278, 248] width 55 height 12
click at [274, 245] on button "Agregar opción" at bounding box center [278, 248] width 55 height 12
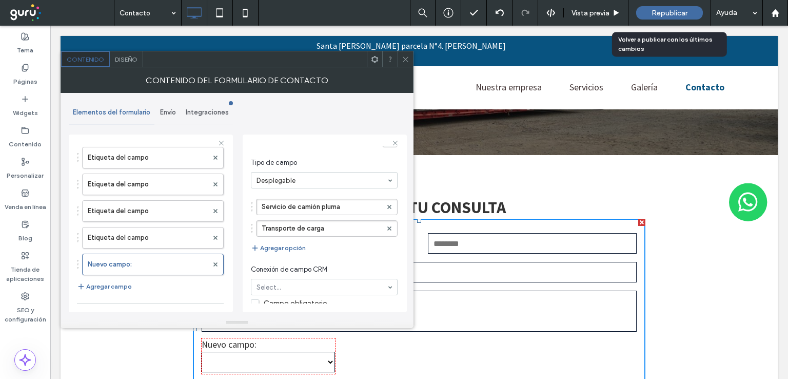
click at [660, 15] on span "Republicar" at bounding box center [670, 13] width 36 height 9
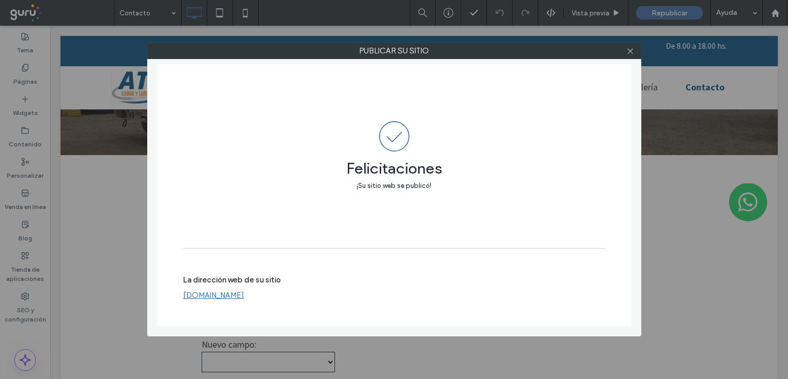
click at [787, 248] on div "Publicar su sitio Felicitaciones ¡Su sitio web se publicó! La dirección web de …" at bounding box center [394, 189] width 788 height 379
click at [627, 50] on icon at bounding box center [630, 51] width 8 height 8
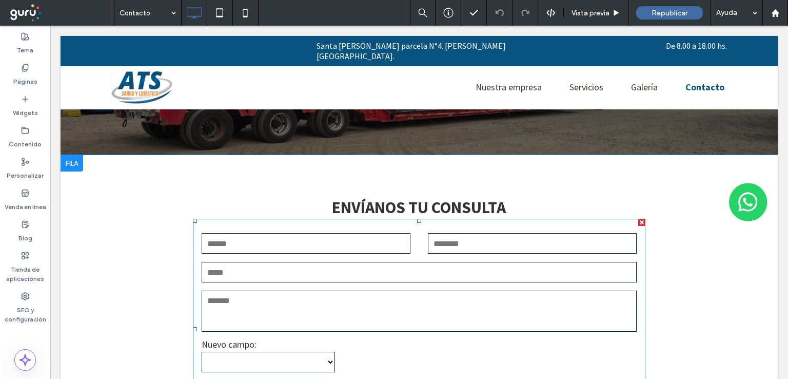
click at [265, 311] on textarea at bounding box center [419, 310] width 435 height 41
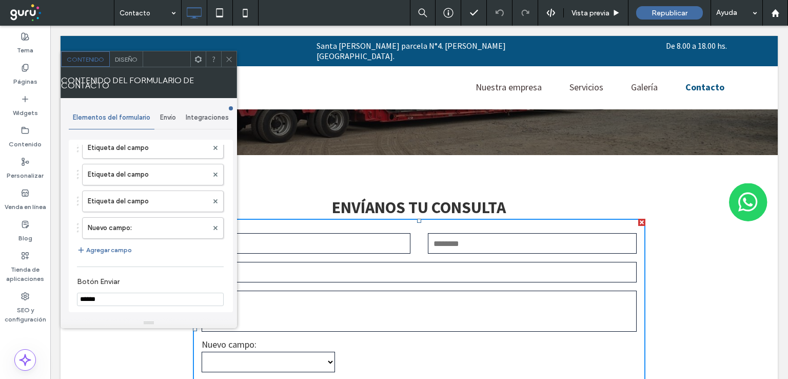
scroll to position [96, 0]
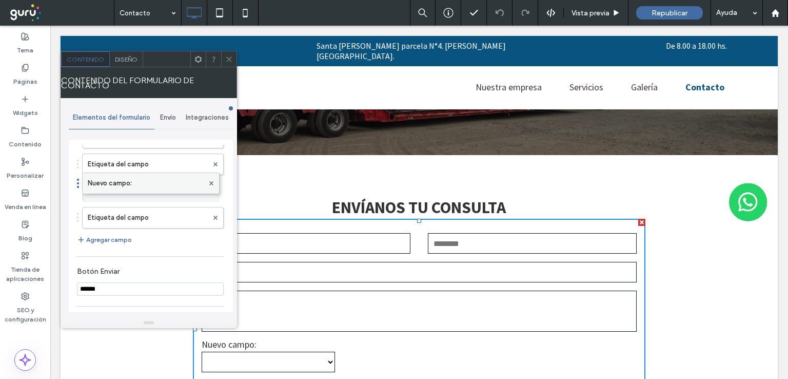
drag, startPoint x: 148, startPoint y: 218, endPoint x: 156, endPoint y: 179, distance: 39.2
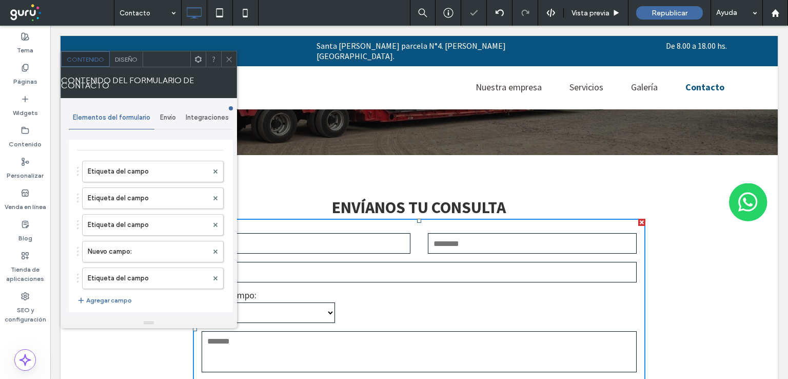
scroll to position [36, 0]
drag, startPoint x: 116, startPoint y: 245, endPoint x: 133, endPoint y: 190, distance: 57.3
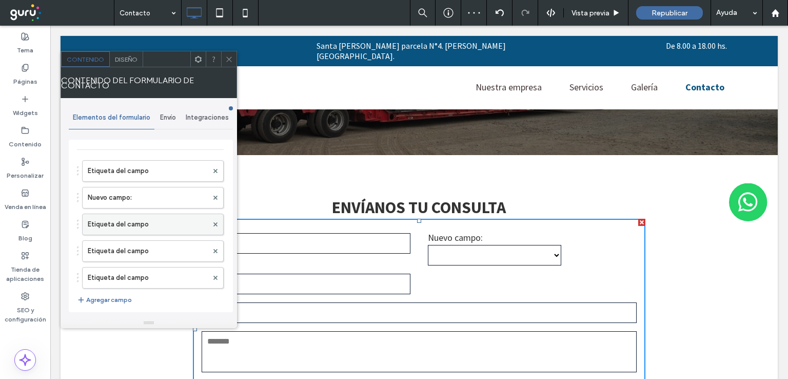
click at [134, 222] on label "Etiqueta del campo" at bounding box center [148, 224] width 120 height 21
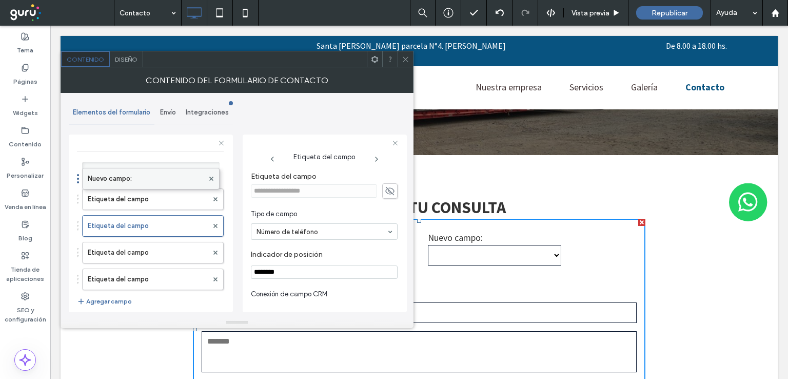
drag, startPoint x: 133, startPoint y: 198, endPoint x: 137, endPoint y: 168, distance: 29.5
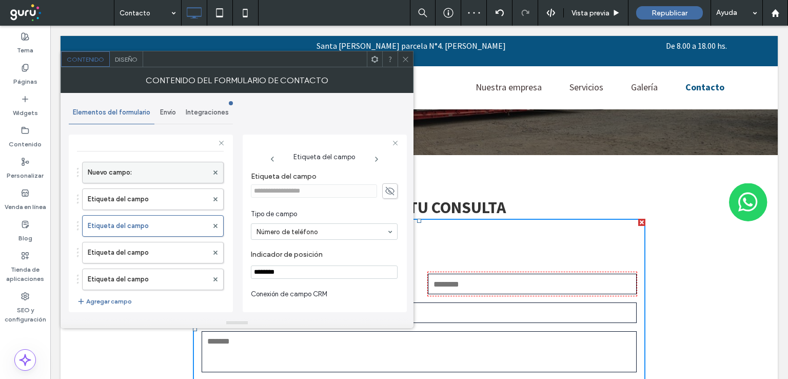
click at [148, 172] on label "Nuevo campo:" at bounding box center [148, 172] width 120 height 21
type input "*"
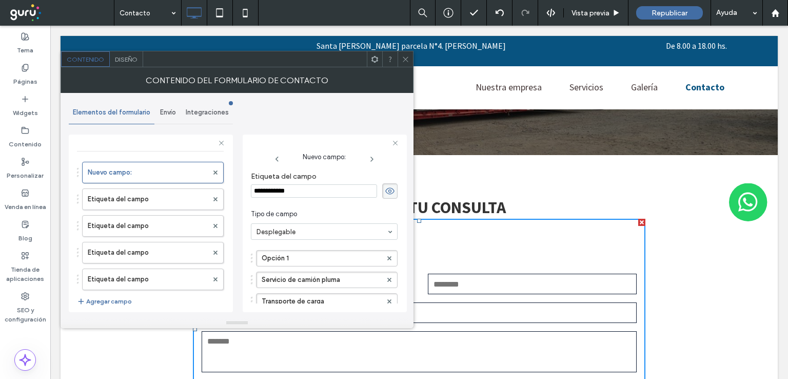
click at [385, 189] on icon at bounding box center [390, 190] width 10 height 11
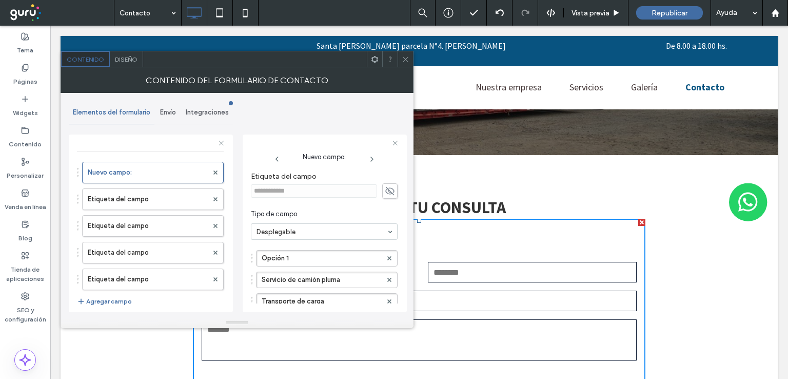
click at [388, 190] on icon at bounding box center [390, 190] width 10 height 11
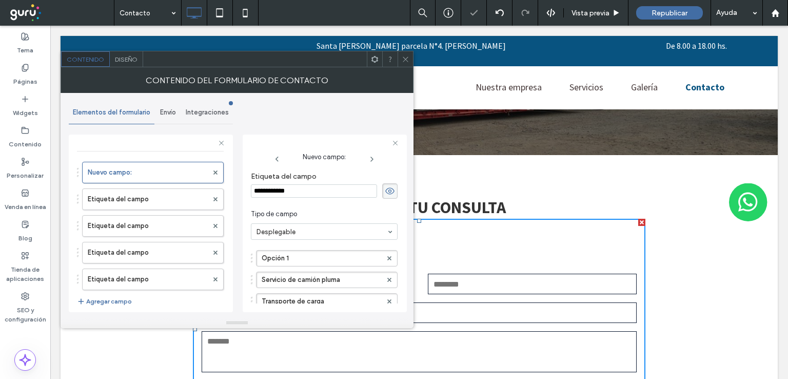
click at [322, 193] on input "**********" at bounding box center [314, 190] width 126 height 13
click at [323, 193] on input "**********" at bounding box center [314, 190] width 126 height 13
type input "********"
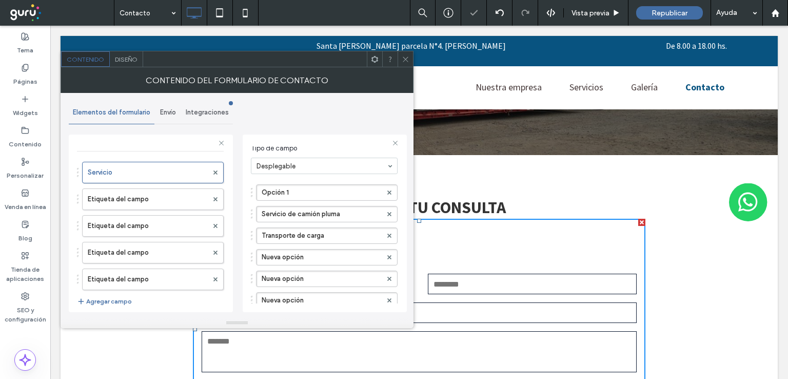
scroll to position [90, 0]
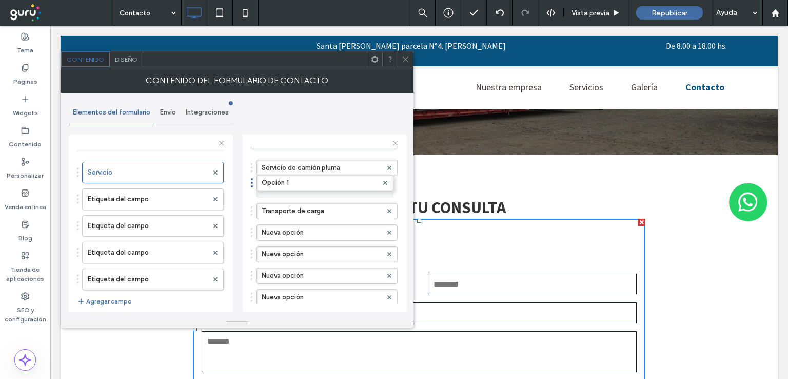
drag, startPoint x: 253, startPoint y: 167, endPoint x: 250, endPoint y: 197, distance: 29.9
drag, startPoint x: 252, startPoint y: 209, endPoint x: 255, endPoint y: 161, distance: 48.4
click at [312, 210] on label "Opción 1" at bounding box center [322, 210] width 120 height 15
click at [312, 210] on input "********" at bounding box center [322, 210] width 120 height 7
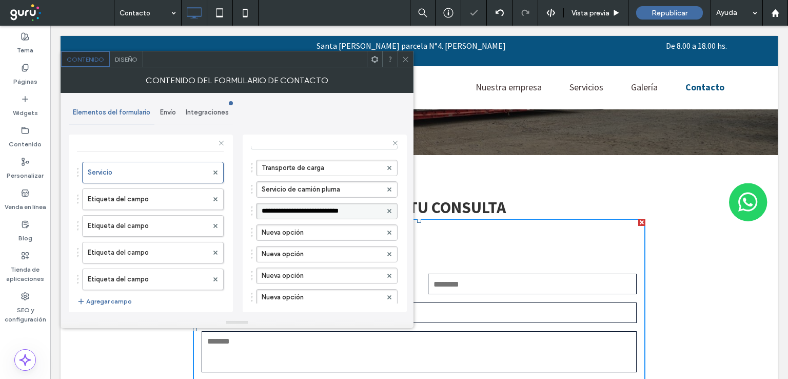
type input "**********"
click at [287, 235] on label "Nueva opción" at bounding box center [322, 232] width 120 height 15
click at [291, 231] on label "Nueva opción" at bounding box center [322, 232] width 120 height 15
click at [291, 231] on input "**********" at bounding box center [322, 232] width 120 height 7
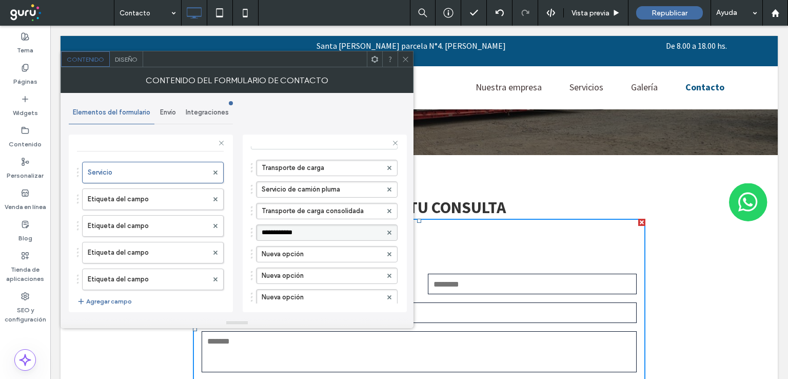
click at [291, 231] on input "**********" at bounding box center [322, 232] width 120 height 7
type input "**********"
click at [291, 252] on label "Nueva opción" at bounding box center [322, 253] width 120 height 15
click at [291, 252] on input "**********" at bounding box center [322, 253] width 120 height 7
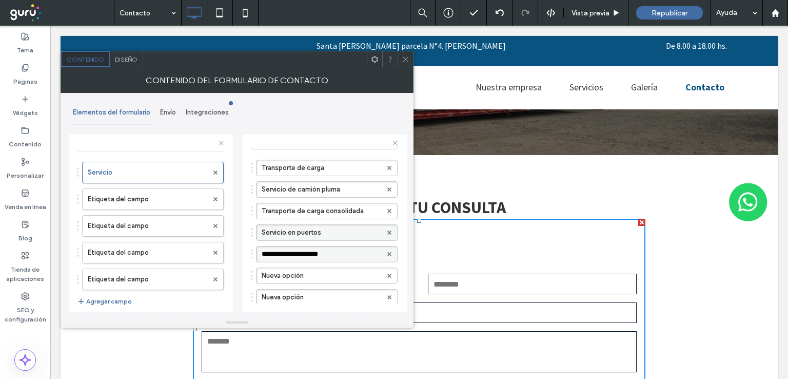
drag, startPoint x: 343, startPoint y: 252, endPoint x: 230, endPoint y: 258, distance: 113.0
click at [230, 258] on div "**********" at bounding box center [151, 221] width 164 height 191
type input "**********"
click at [298, 277] on label "Nueva opción" at bounding box center [322, 275] width 120 height 15
click at [298, 277] on input "**********" at bounding box center [322, 275] width 120 height 7
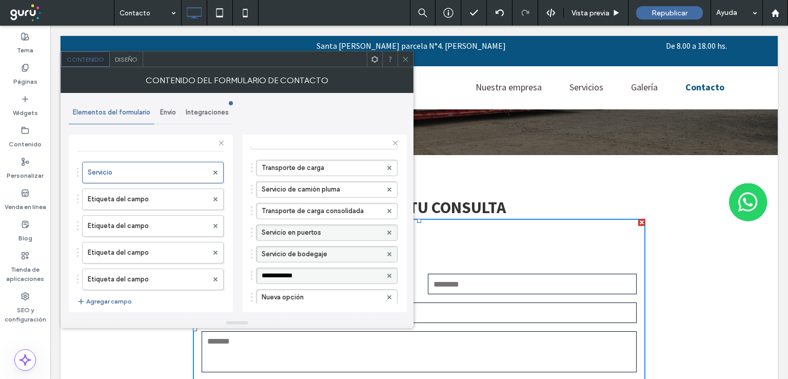
click at [298, 277] on input "**********" at bounding box center [322, 275] width 120 height 7
type input "**********"
click at [387, 295] on use at bounding box center [389, 297] width 4 height 4
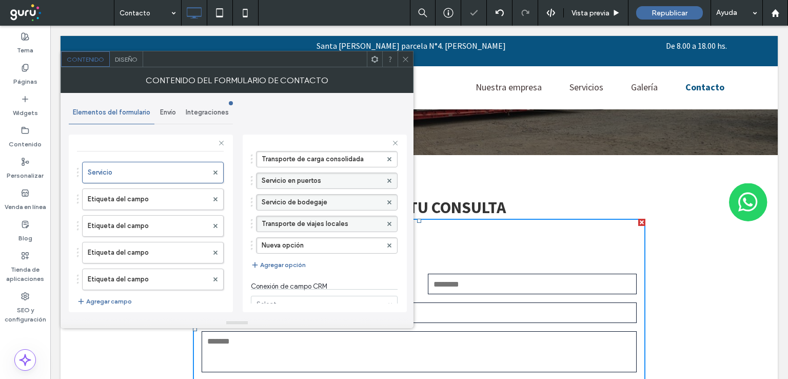
scroll to position [182, 0]
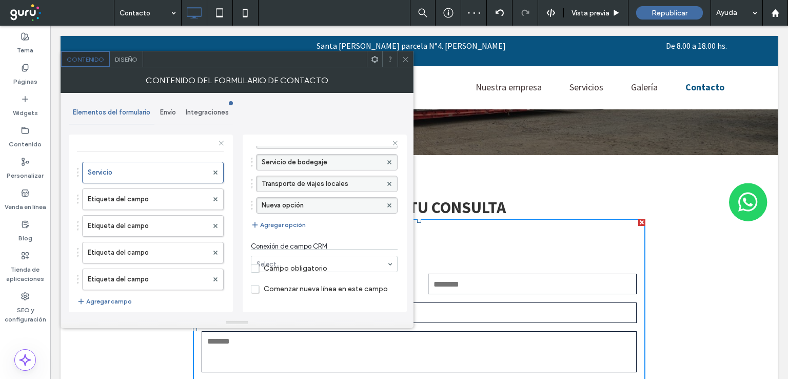
click at [382, 204] on div at bounding box center [389, 205] width 15 height 15
click at [387, 204] on use at bounding box center [389, 205] width 4 height 4
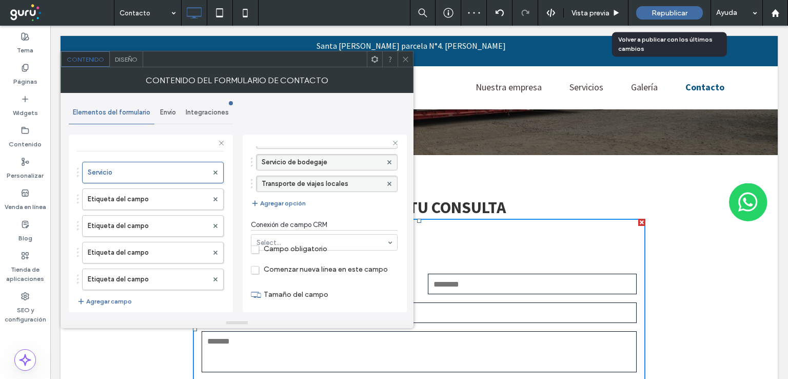
click at [672, 8] on div "Republicar" at bounding box center [669, 12] width 67 height 13
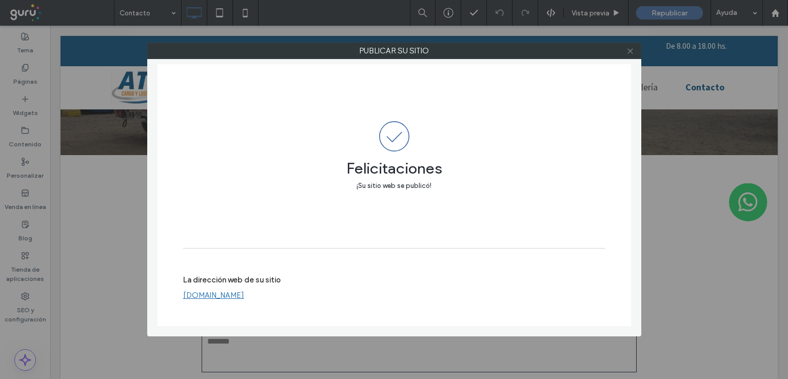
click at [632, 49] on use at bounding box center [629, 50] width 5 height 5
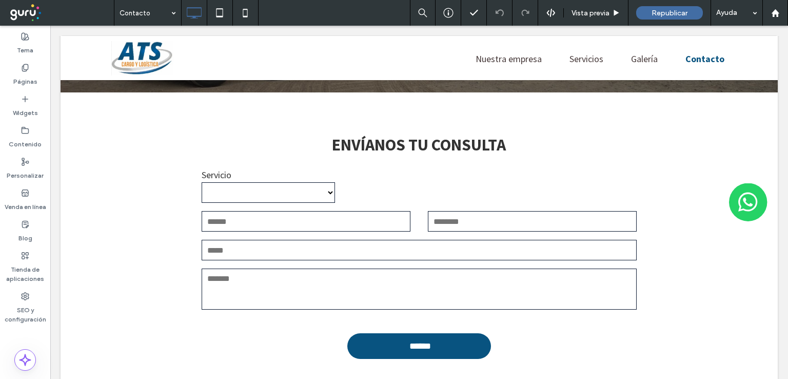
scroll to position [164, 0]
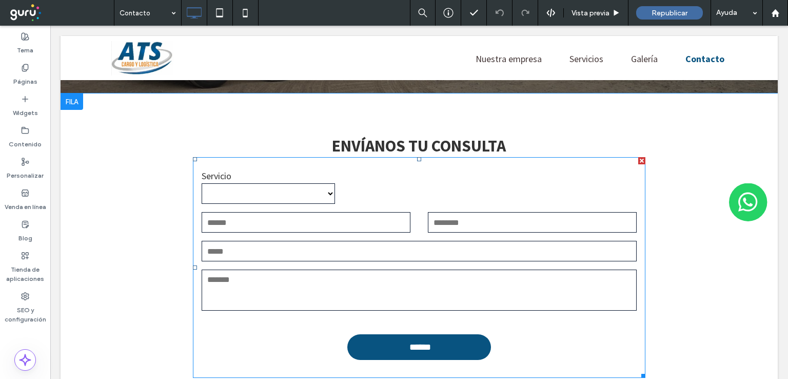
click at [259, 218] on input "text" at bounding box center [306, 222] width 209 height 21
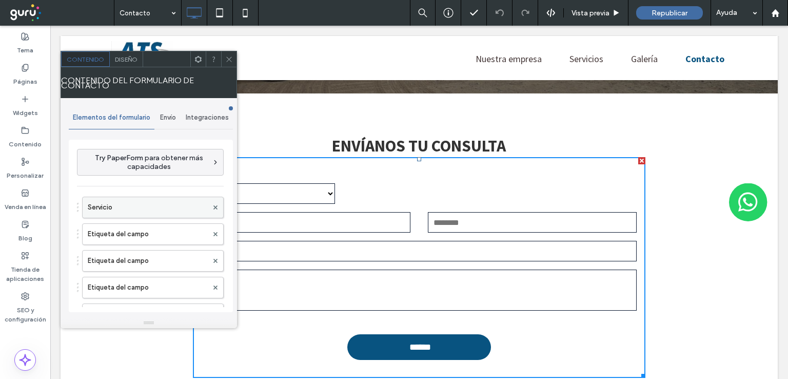
click at [121, 202] on label "Servicio" at bounding box center [148, 207] width 120 height 21
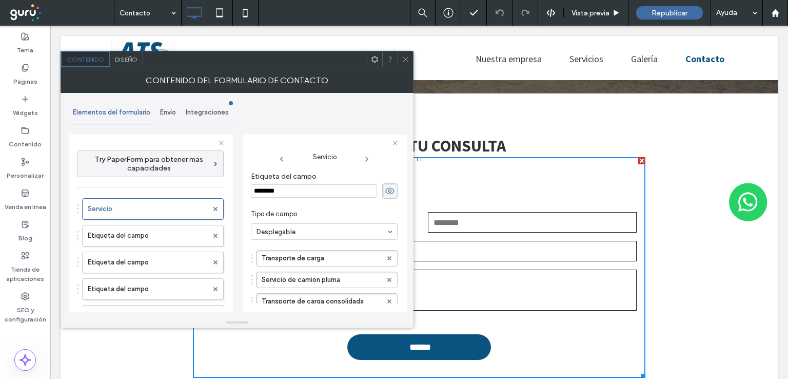
click at [309, 189] on input "********" at bounding box center [314, 190] width 126 height 13
click at [385, 190] on icon at bounding box center [390, 190] width 10 height 11
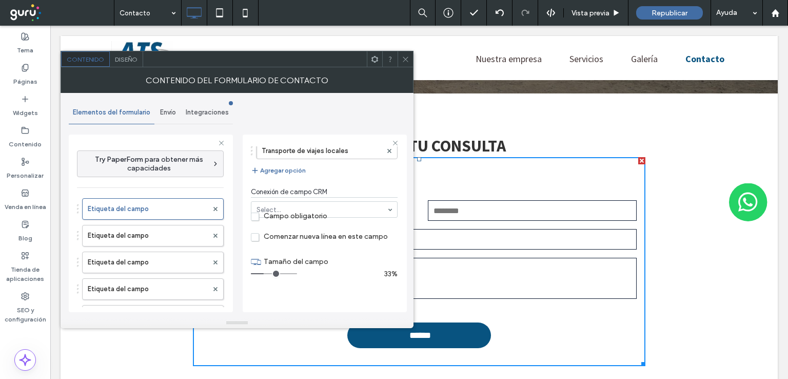
scroll to position [213, 0]
click at [254, 214] on span "Campo obligatorio" at bounding box center [289, 217] width 76 height 9
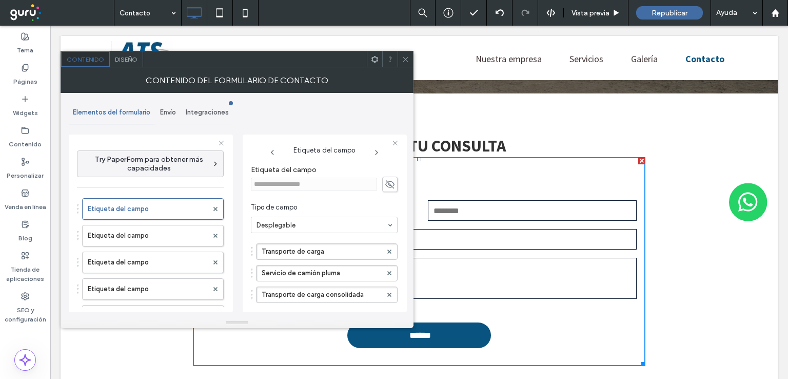
scroll to position [1, 0]
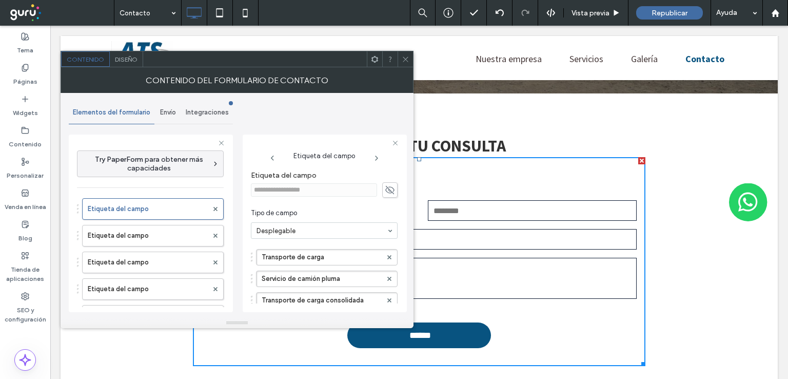
click at [470, 114] on div "**********" at bounding box center [419, 249] width 717 height 313
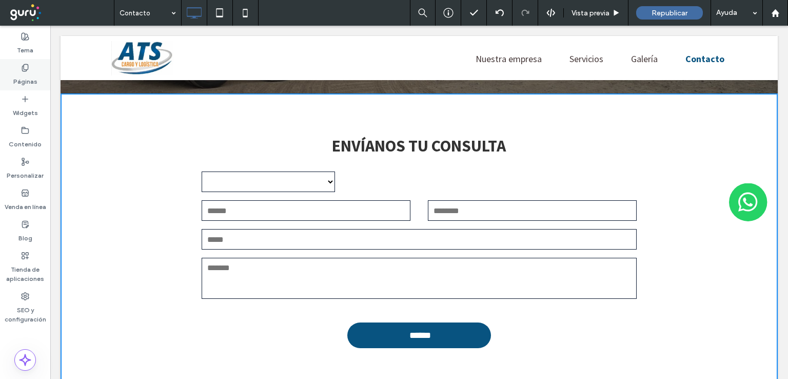
click at [29, 68] on div "Páginas" at bounding box center [25, 74] width 50 height 31
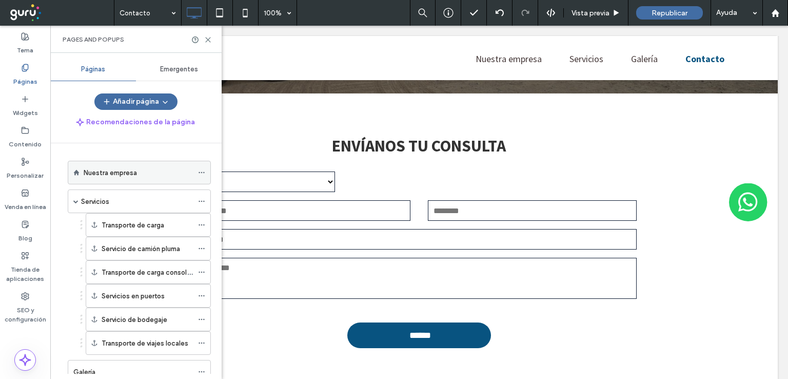
click at [110, 171] on label "Nuestra empresa" at bounding box center [110, 173] width 53 height 18
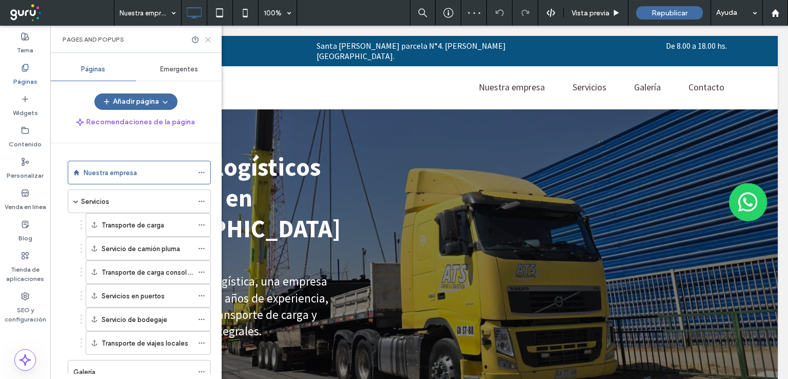
drag, startPoint x: 159, startPoint y: 14, endPoint x: 209, endPoint y: 40, distance: 56.0
click at [209, 40] on icon at bounding box center [208, 40] width 8 height 8
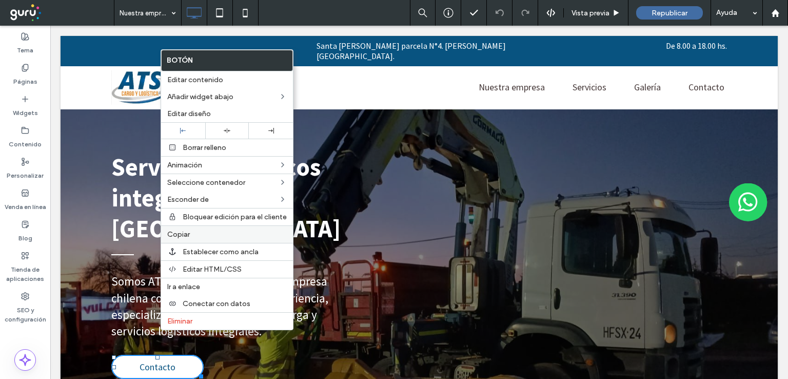
click at [173, 230] on span "Copiar" at bounding box center [178, 234] width 23 height 9
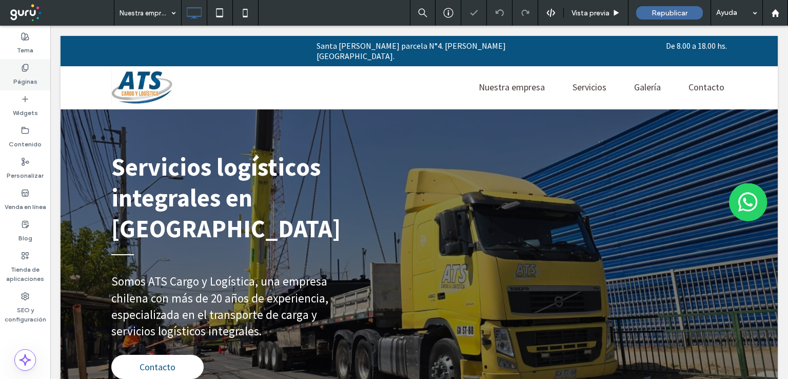
drag, startPoint x: 33, startPoint y: 125, endPoint x: 31, endPoint y: 73, distance: 51.3
click at [31, 73] on label "Páginas" at bounding box center [25, 79] width 24 height 14
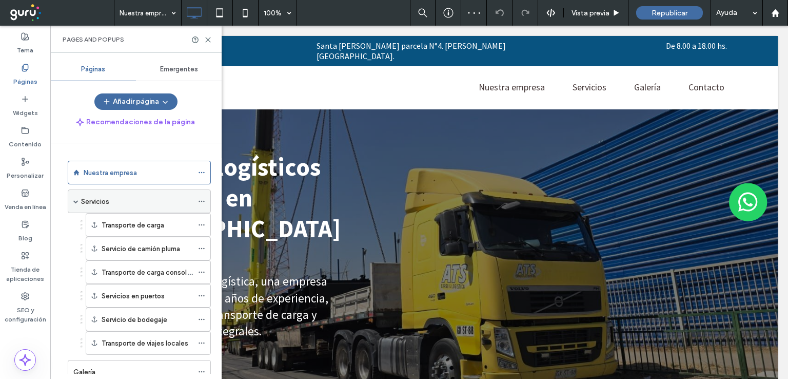
click at [109, 202] on label "Servicios" at bounding box center [95, 201] width 28 height 18
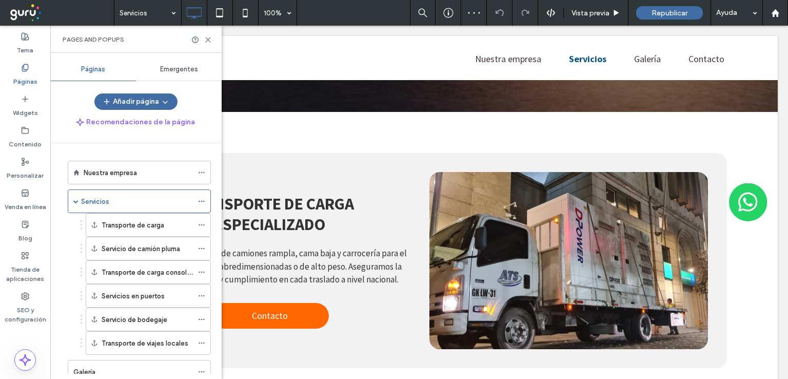
scroll to position [147, 0]
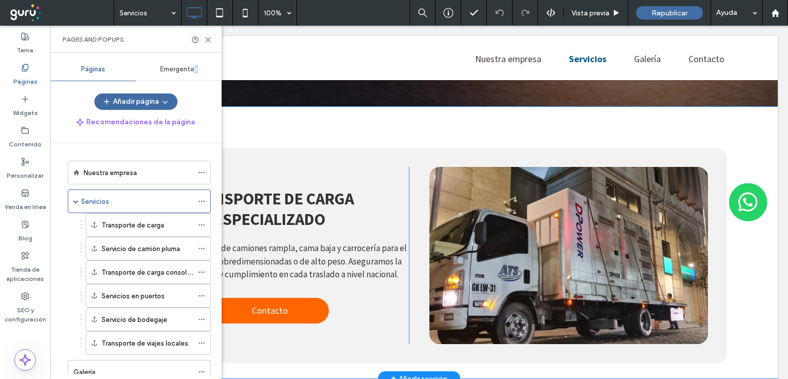
drag, startPoint x: 243, startPoint y: 95, endPoint x: 363, endPoint y: 117, distance: 121.5
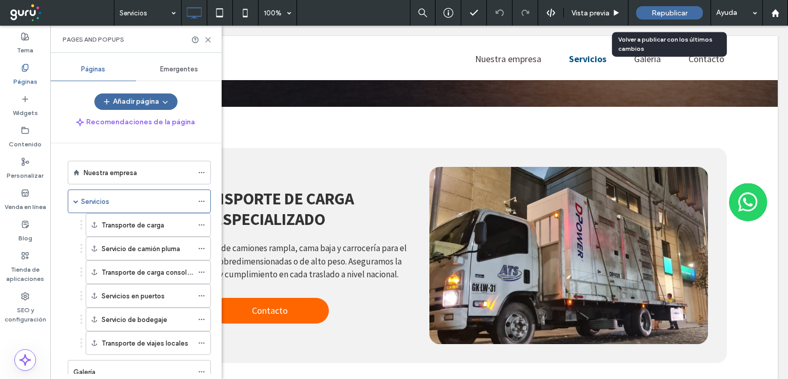
click at [653, 16] on span "Republicar" at bounding box center [670, 13] width 36 height 9
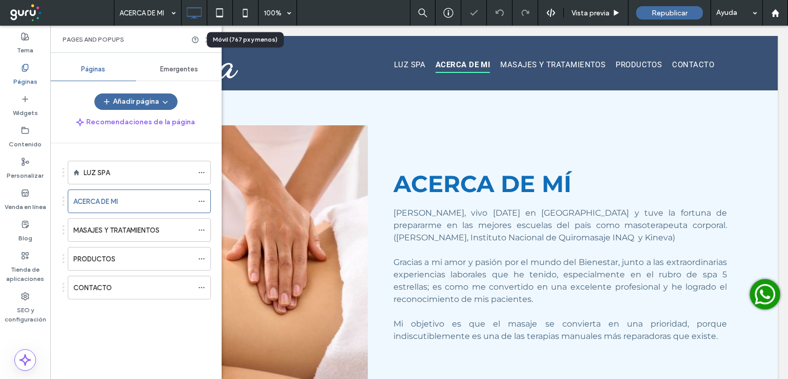
click at [244, 14] on icon at bounding box center [245, 13] width 21 height 21
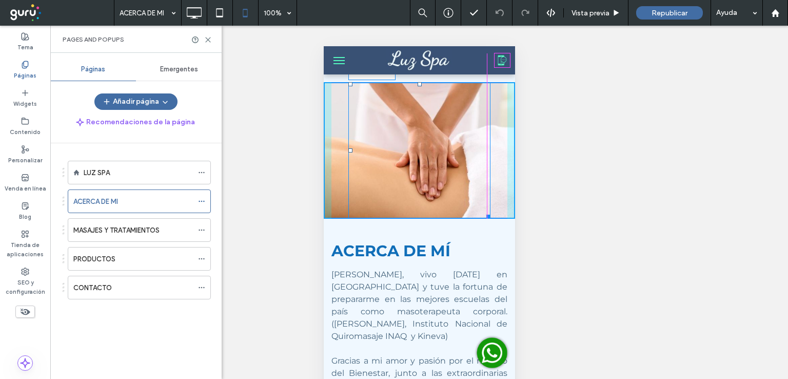
drag, startPoint x: 494, startPoint y: 86, endPoint x: 481, endPoint y: 215, distance: 129.4
click at [482, 215] on div at bounding box center [486, 215] width 8 height 8
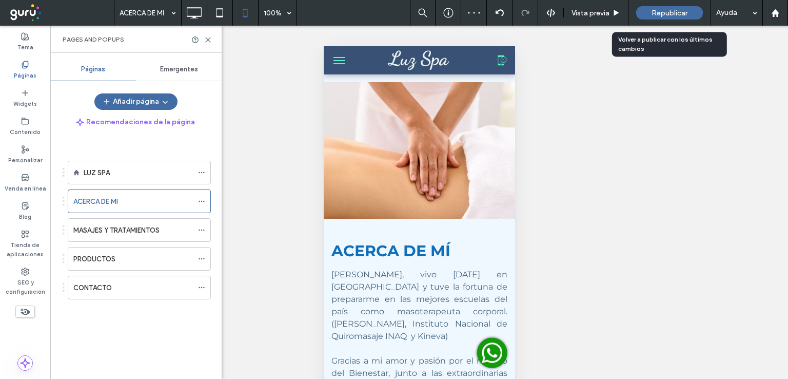
click at [651, 16] on div "Republicar" at bounding box center [669, 12] width 67 height 13
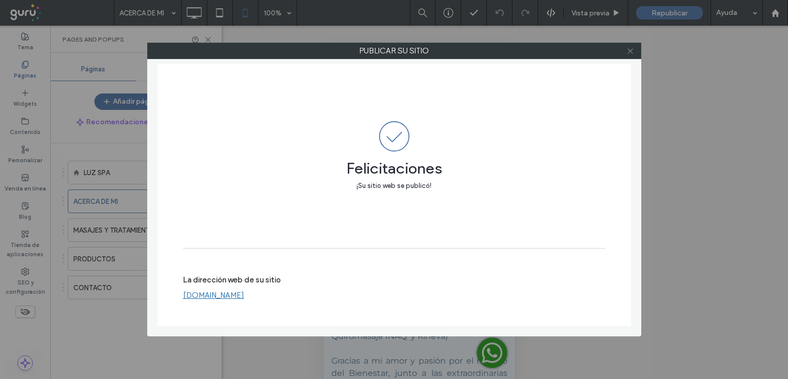
click at [629, 52] on use at bounding box center [629, 50] width 5 height 5
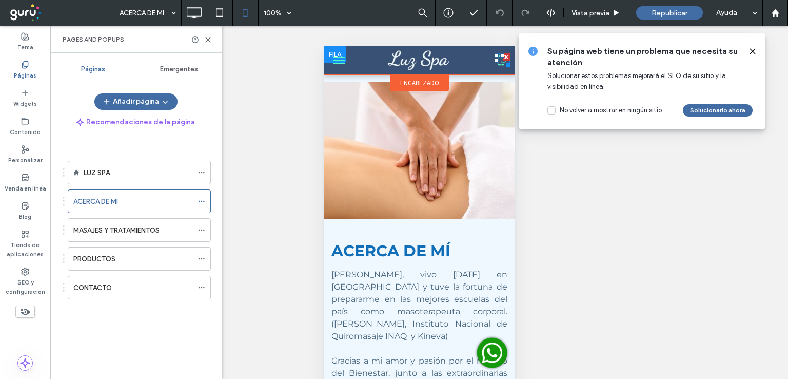
click at [494, 65] on icon at bounding box center [501, 60] width 15 height 14
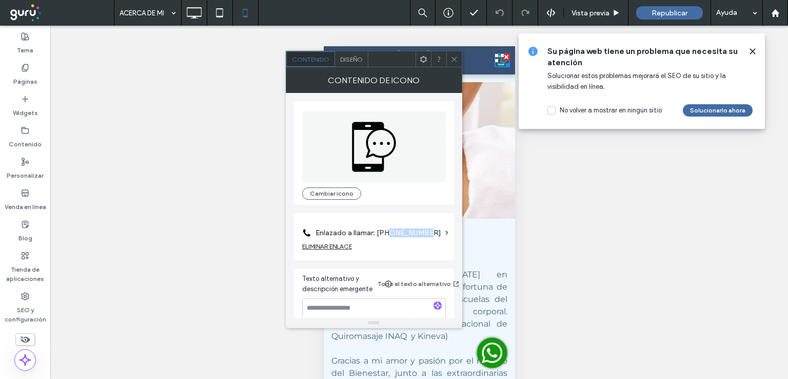
drag, startPoint x: 427, startPoint y: 233, endPoint x: 388, endPoint y: 232, distance: 39.5
click at [388, 232] on label "Enlazado a llamar: +56944767807" at bounding box center [379, 232] width 126 height 19
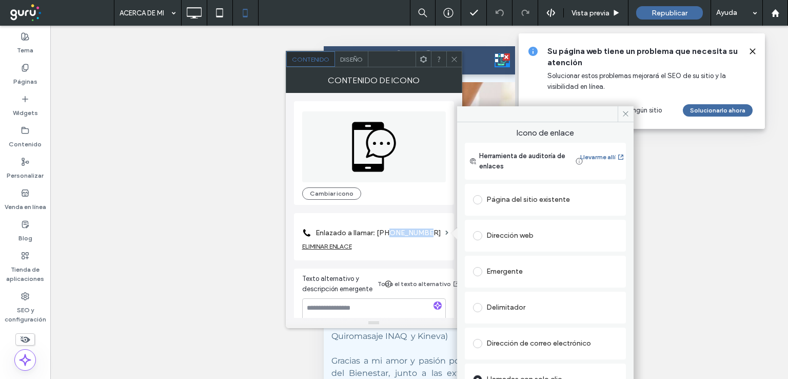
copy label "944767807"
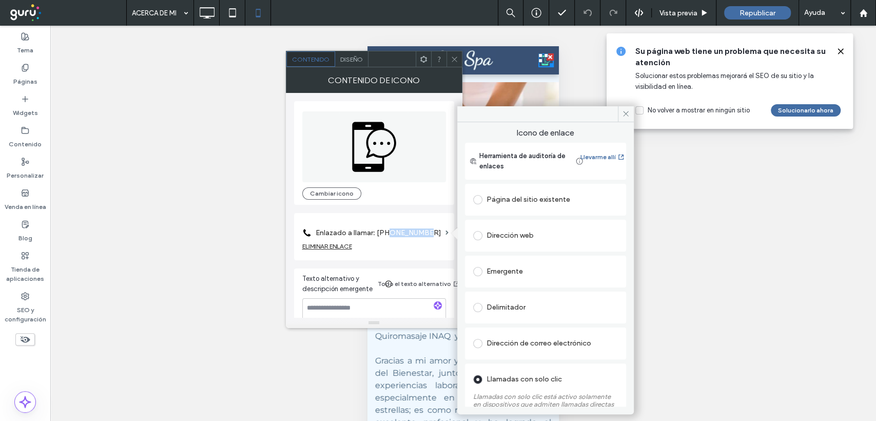
click at [505, 378] on div "Llamadas con solo clic" at bounding box center [545, 379] width 145 height 16
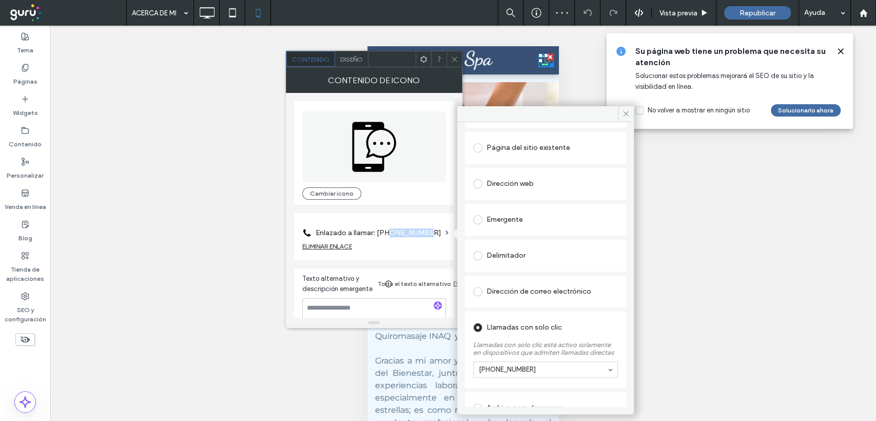
scroll to position [59, 0]
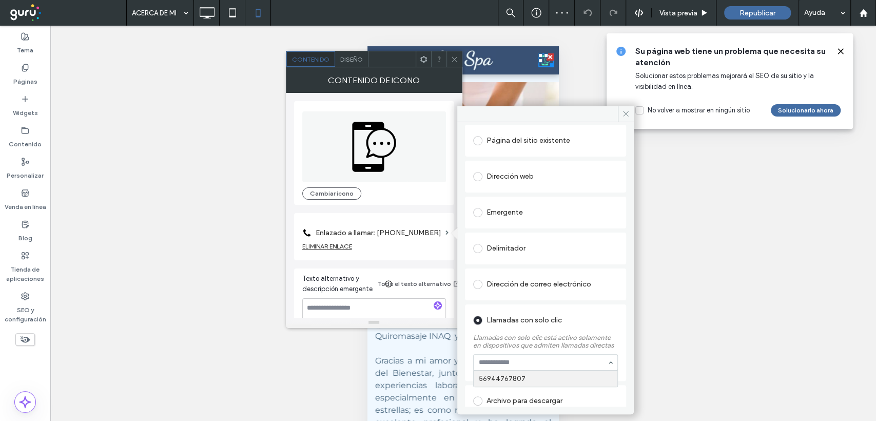
paste input "*********"
type input "*********"
click at [623, 110] on icon at bounding box center [626, 114] width 8 height 8
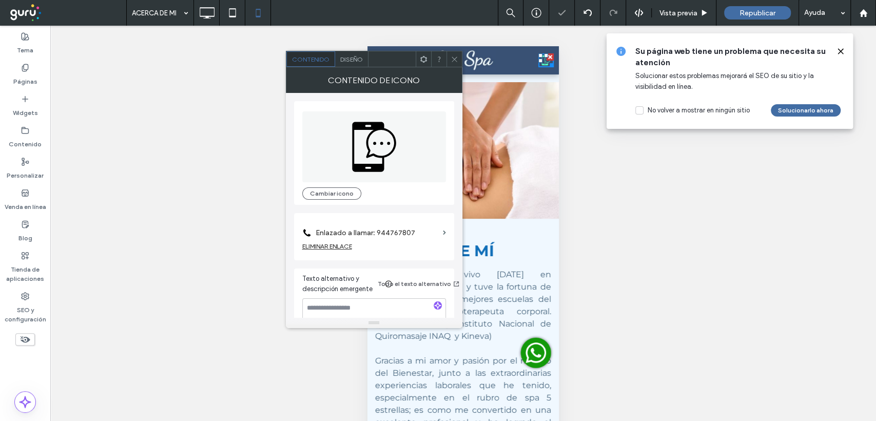
drag, startPoint x: 451, startPoint y: 58, endPoint x: 102, endPoint y: 21, distance: 351.4
click at [451, 58] on icon at bounding box center [454, 59] width 8 height 8
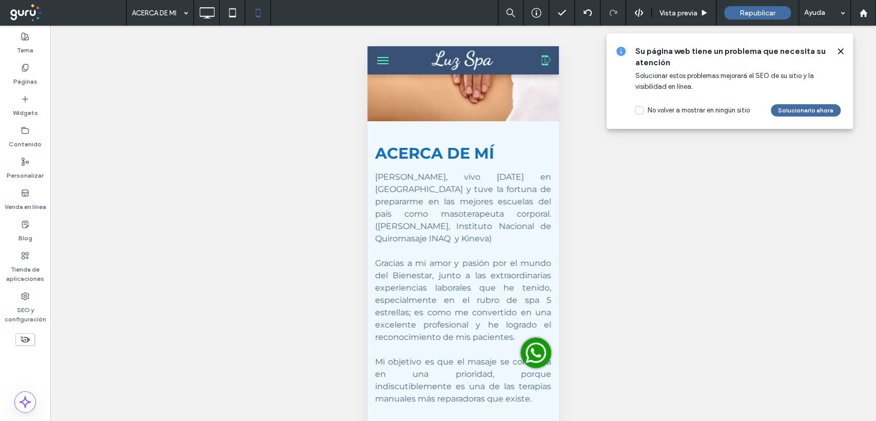
scroll to position [0, 0]
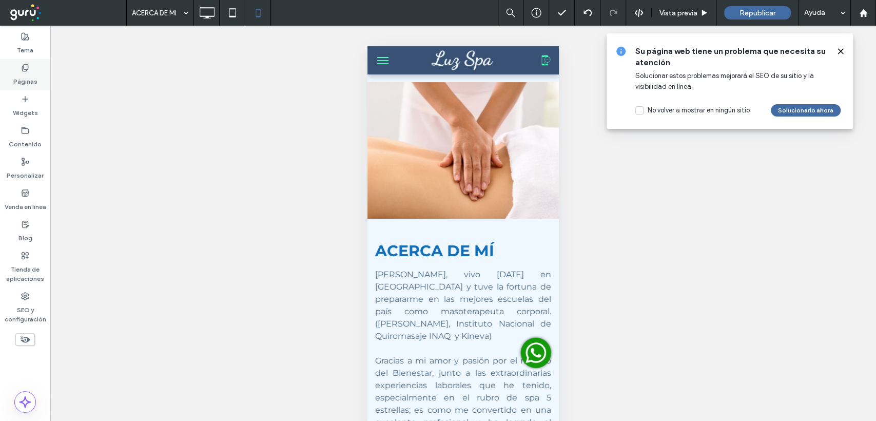
click at [18, 76] on label "Páginas" at bounding box center [25, 79] width 24 height 14
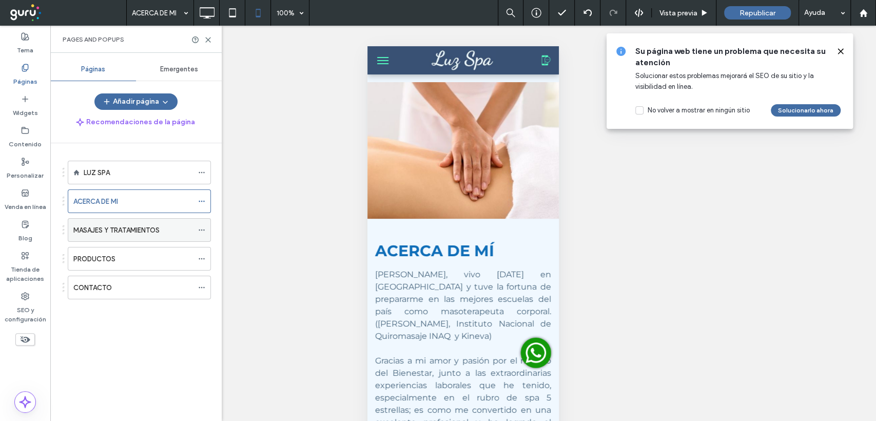
click at [97, 226] on label "MASAJES Y TRATAMIENTOS" at bounding box center [116, 230] width 86 height 18
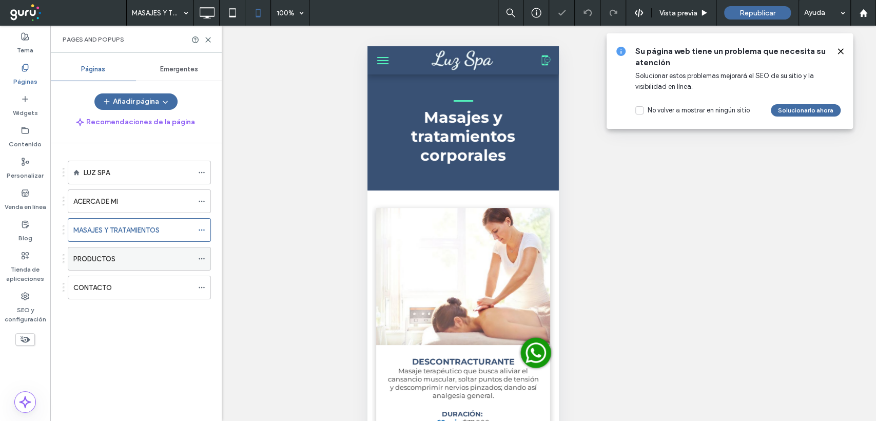
click at [98, 262] on label "PRODUCTOS" at bounding box center [94, 259] width 42 height 18
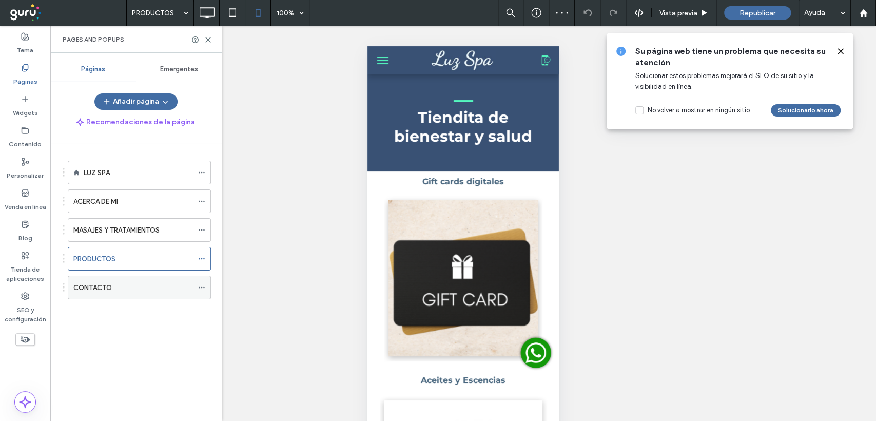
click at [96, 286] on label "CONTACTO" at bounding box center [92, 288] width 38 height 18
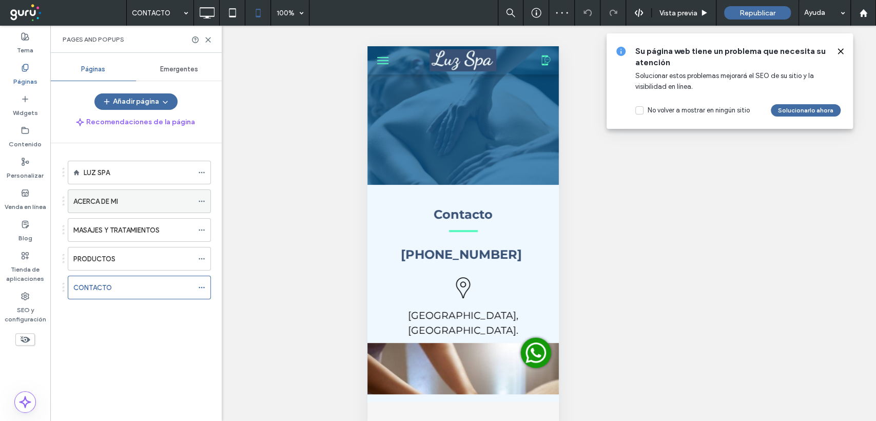
click at [122, 205] on div "ACERCA DE MI" at bounding box center [133, 201] width 120 height 11
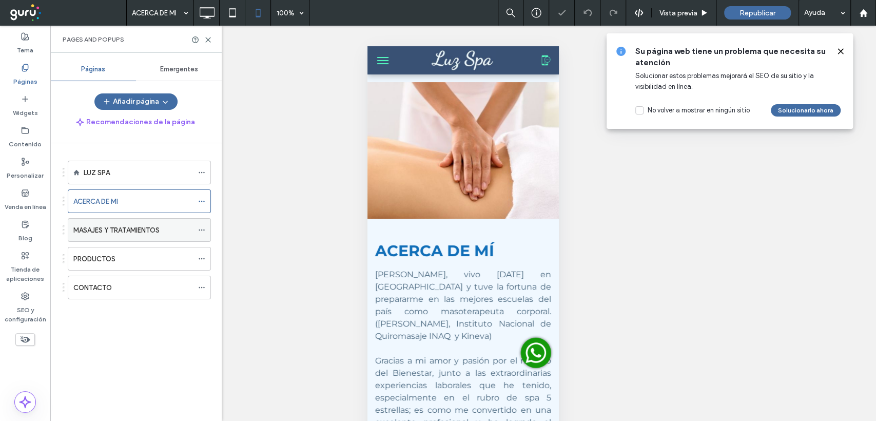
click at [122, 233] on label "MASAJES Y TRATAMIENTOS" at bounding box center [116, 230] width 86 height 18
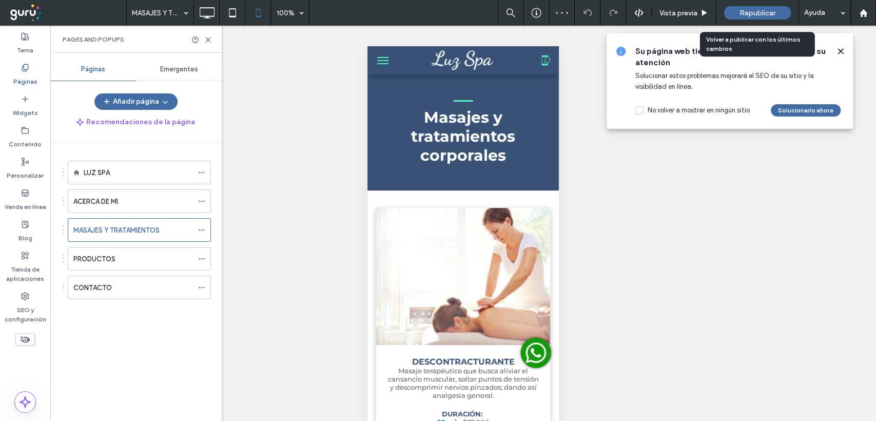
click at [756, 18] on div "Republicar" at bounding box center [757, 12] width 67 height 13
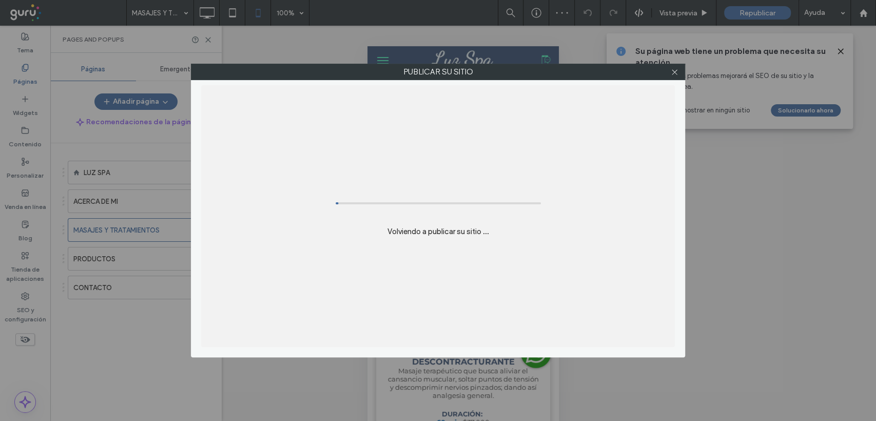
click at [759, 14] on div "Publicar su sitio Volviendo a publicar su sitio ..." at bounding box center [438, 210] width 876 height 421
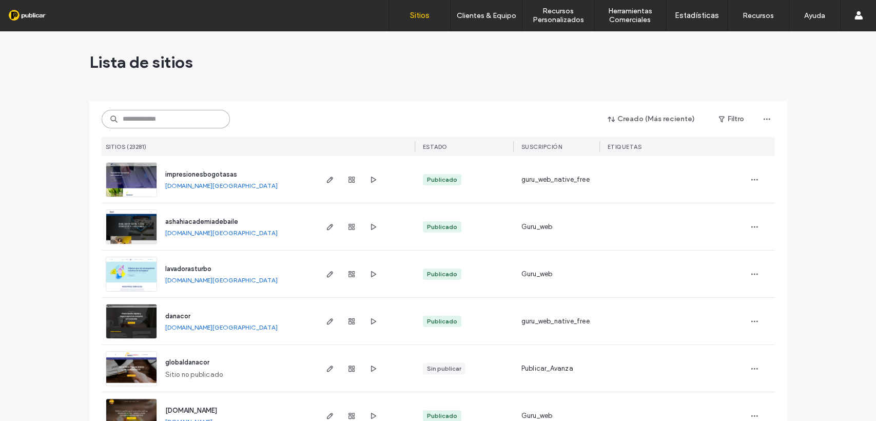
click at [139, 116] on input at bounding box center [166, 119] width 128 height 18
paste input "**********"
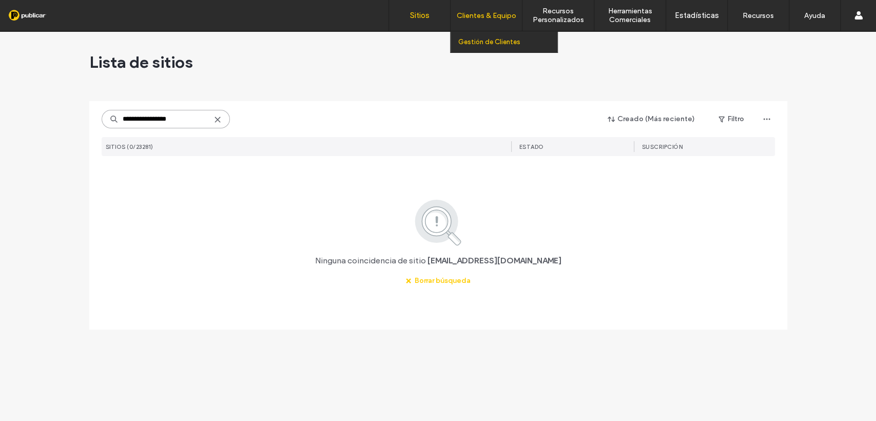
type input "**********"
click at [494, 38] on label "Gestión de Clientes" at bounding box center [489, 42] width 62 height 8
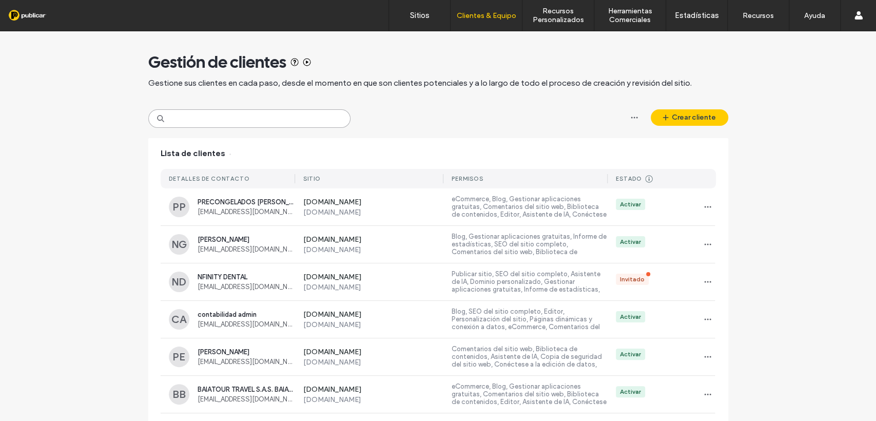
click at [175, 117] on input at bounding box center [249, 118] width 202 height 18
paste input "**********"
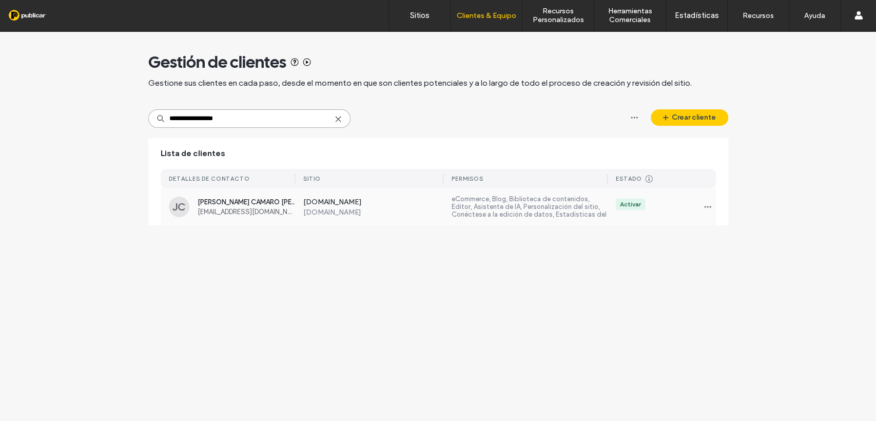
type input "**********"
click at [317, 204] on label "[DOMAIN_NAME]" at bounding box center [373, 203] width 141 height 10
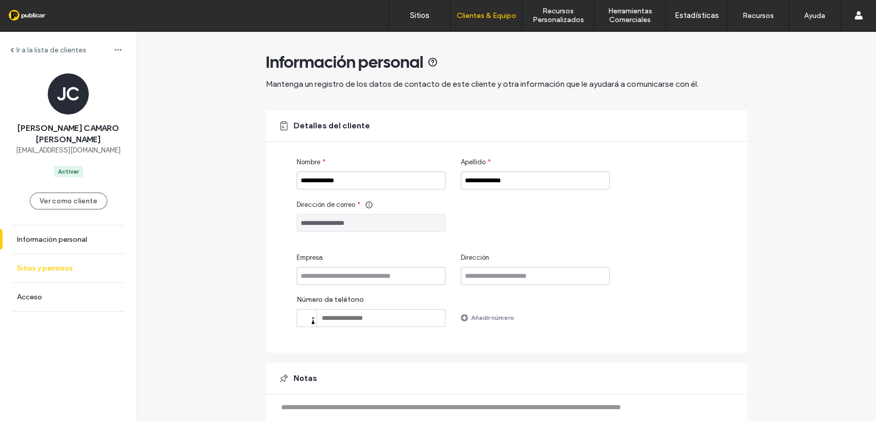
click at [27, 265] on label "Sitios y permisos" at bounding box center [45, 268] width 56 height 9
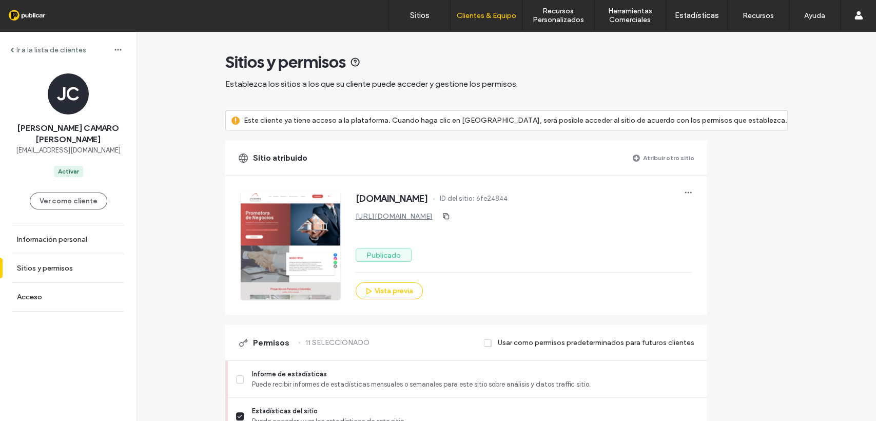
click at [427, 213] on link "[URL][DOMAIN_NAME]" at bounding box center [394, 216] width 77 height 9
click at [692, 192] on icon "button" at bounding box center [688, 192] width 8 height 8
click at [722, 233] on span at bounding box center [720, 237] width 12 height 11
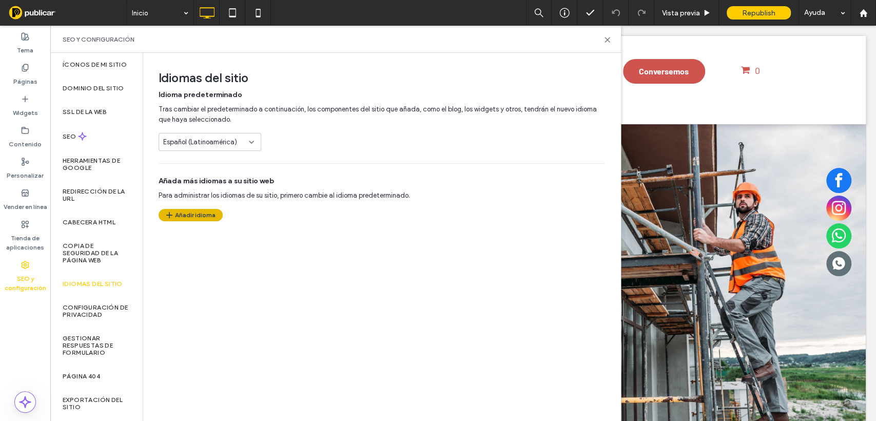
click at [197, 216] on button "Añadir idioma" at bounding box center [191, 215] width 64 height 12
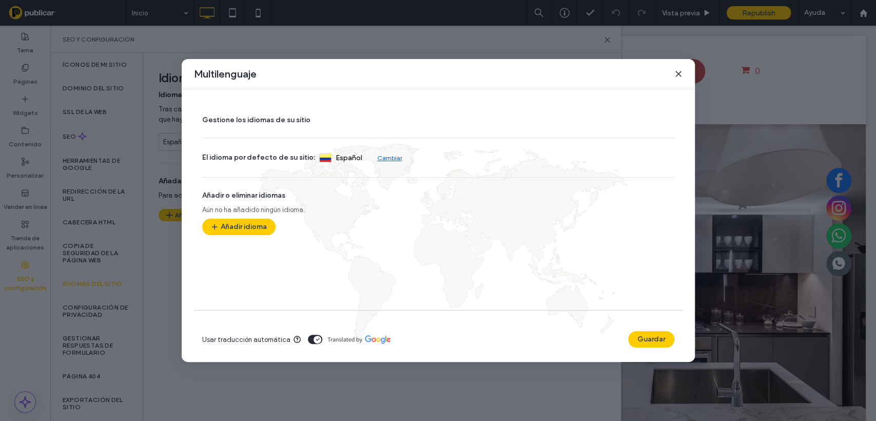
click at [678, 74] on use at bounding box center [678, 73] width 5 height 5
